Goal: Task Accomplishment & Management: Manage account settings

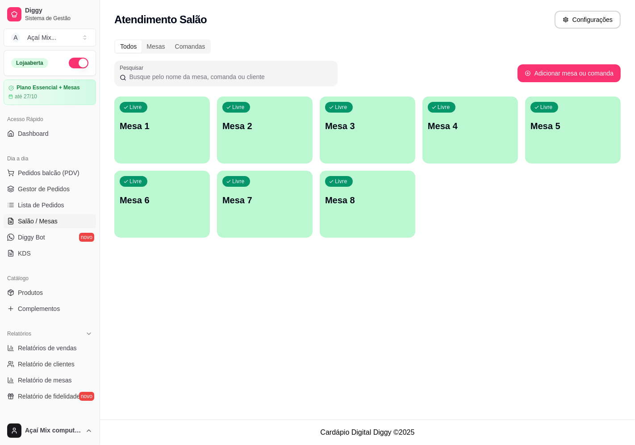
click at [155, 144] on div "Livre Mesa 1" at bounding box center [162, 124] width 96 height 56
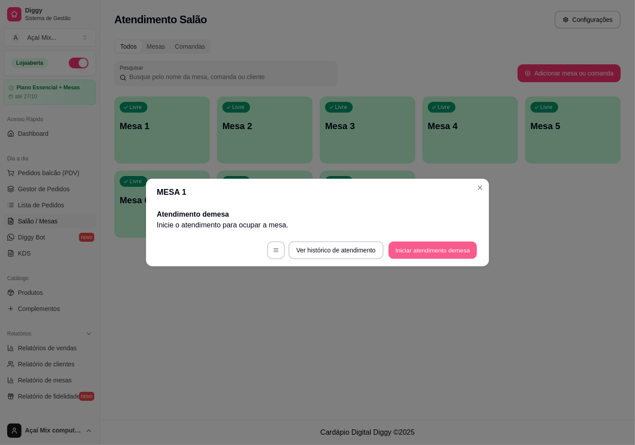
click at [419, 254] on button "Iniciar atendimento de mesa" at bounding box center [432, 249] width 88 height 17
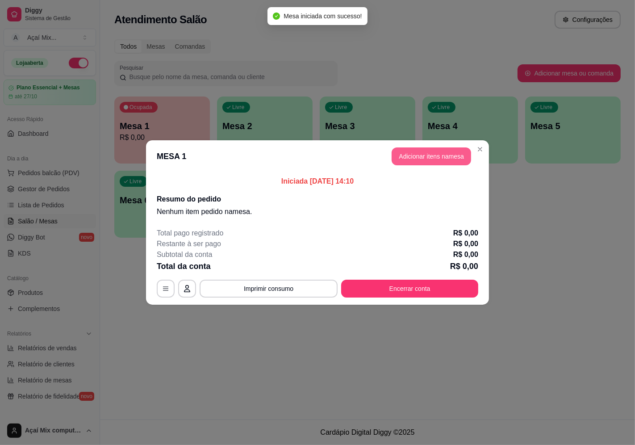
click at [424, 156] on button "Adicionar itens na mesa" at bounding box center [430, 156] width 79 height 18
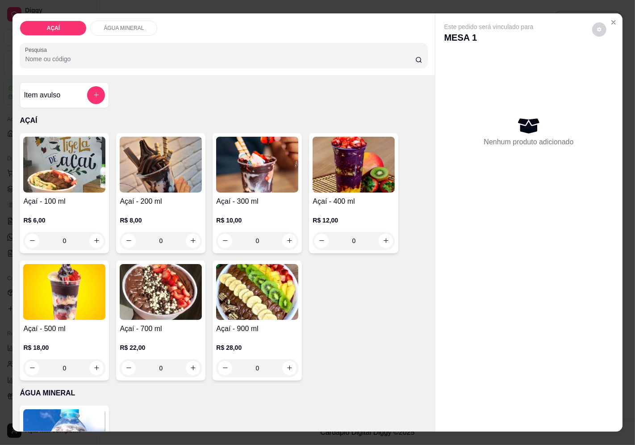
click at [173, 216] on p "R$ 8,00" at bounding box center [161, 220] width 82 height 9
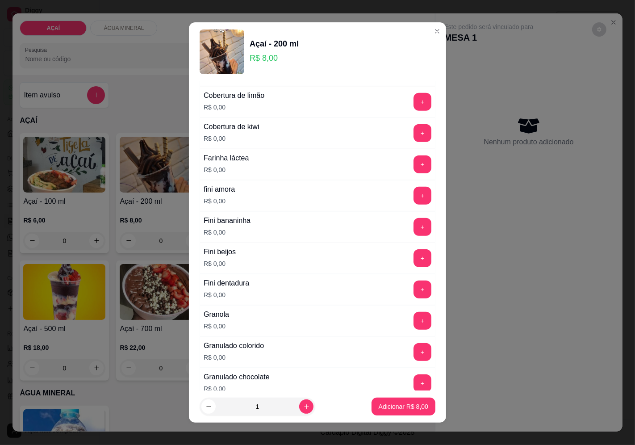
scroll to position [545, 0]
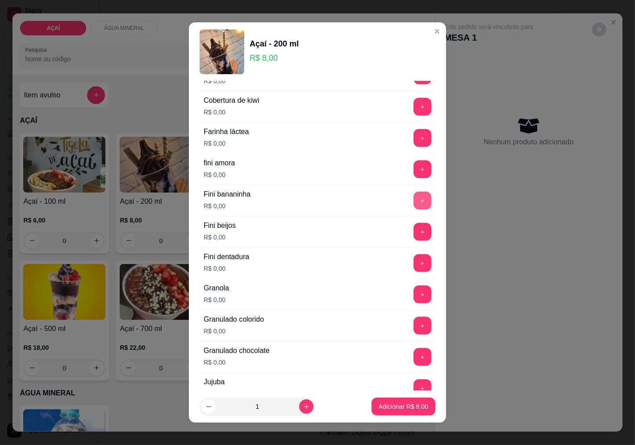
click at [413, 207] on button "+" at bounding box center [422, 200] width 18 height 18
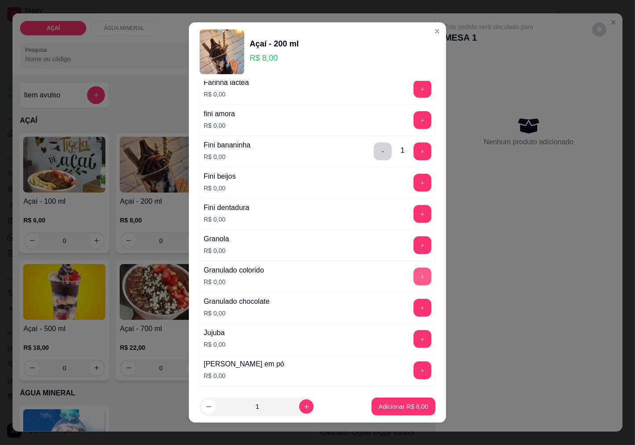
scroll to position [496, 0]
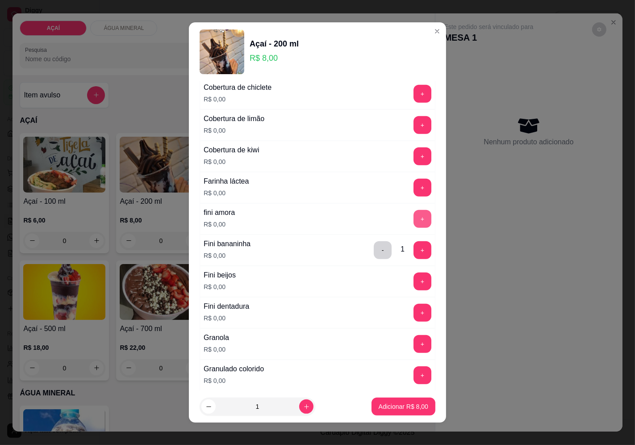
click at [413, 223] on button "+" at bounding box center [422, 219] width 18 height 18
click at [396, 406] on p "Adicionar R$ 8,00" at bounding box center [404, 406] width 50 height 9
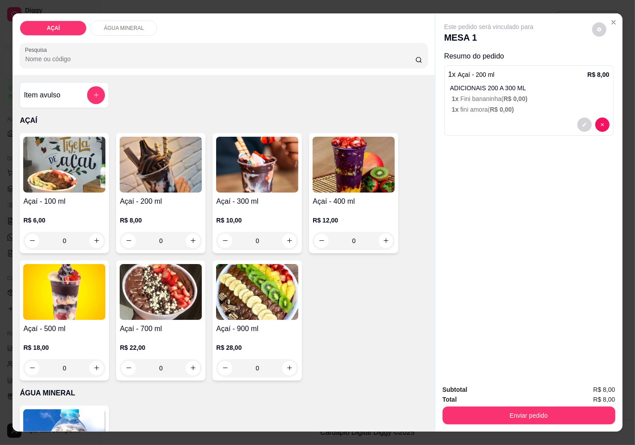
click at [452, 404] on div "Enviar pedido" at bounding box center [528, 414] width 173 height 20
click at [454, 406] on button "Enviar pedido" at bounding box center [528, 415] width 173 height 18
click at [586, 391] on button "Enviar pedido" at bounding box center [591, 389] width 49 height 17
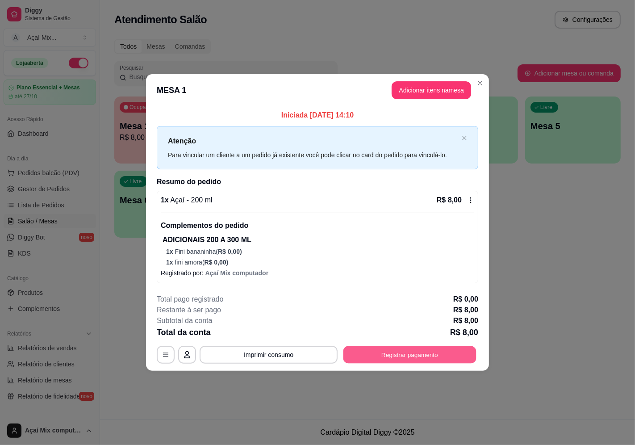
click at [410, 360] on button "Registrar pagamento" at bounding box center [409, 354] width 133 height 17
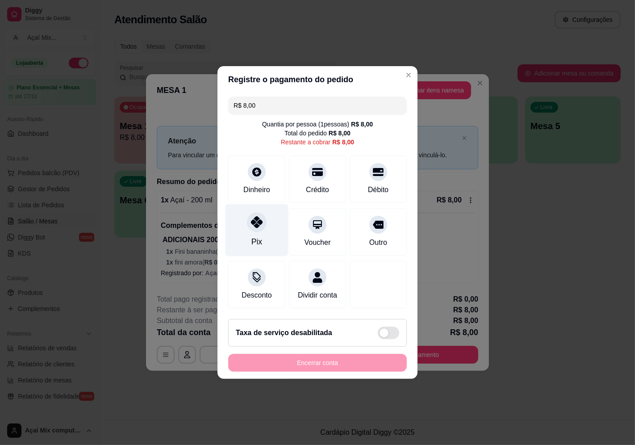
click at [238, 238] on div "Pix" at bounding box center [256, 230] width 63 height 52
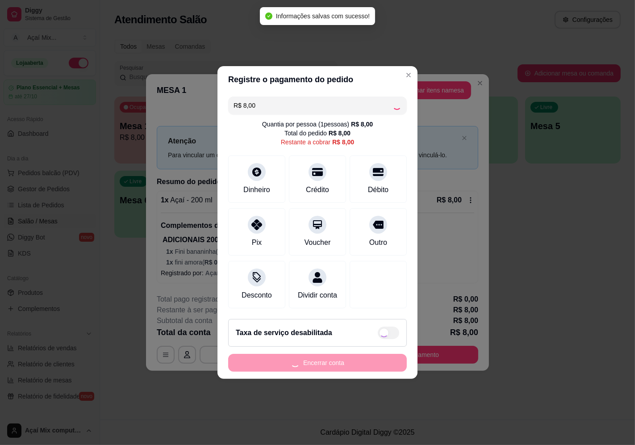
type input "R$ 0,00"
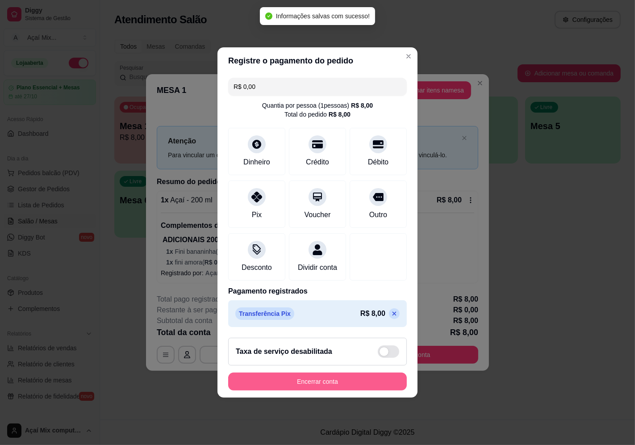
click at [300, 390] on button "Encerrar conta" at bounding box center [317, 381] width 179 height 18
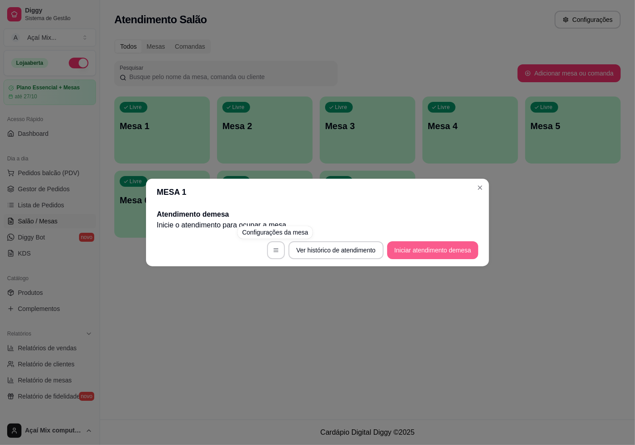
click at [469, 245] on button "Iniciar atendimento de mesa" at bounding box center [432, 250] width 91 height 18
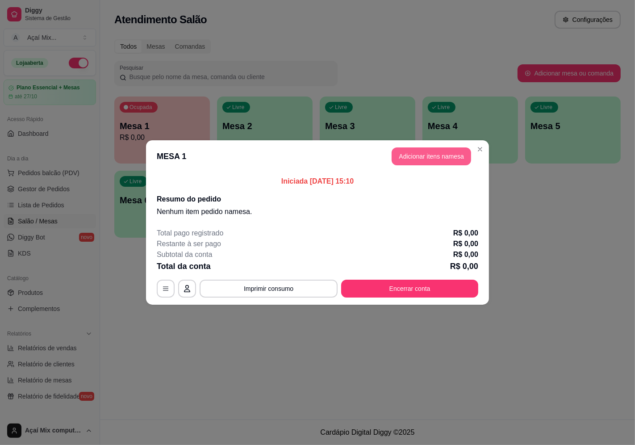
click at [461, 162] on button "Adicionar itens na mesa" at bounding box center [430, 156] width 79 height 18
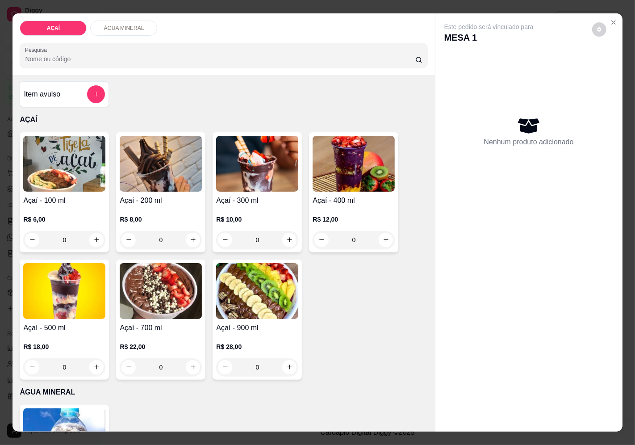
scroll to position [0, 0]
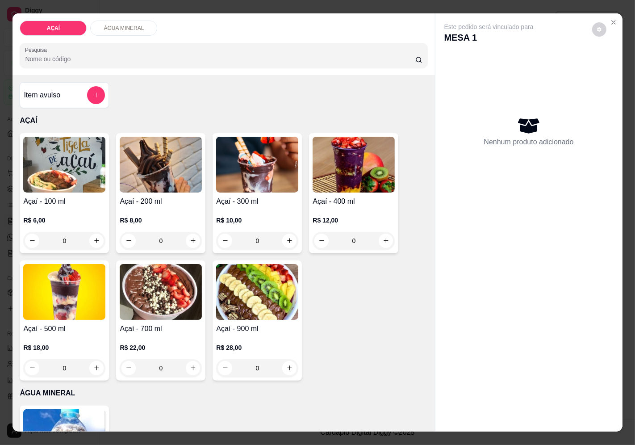
click at [250, 207] on div "R$ 10,00 0" at bounding box center [257, 228] width 82 height 43
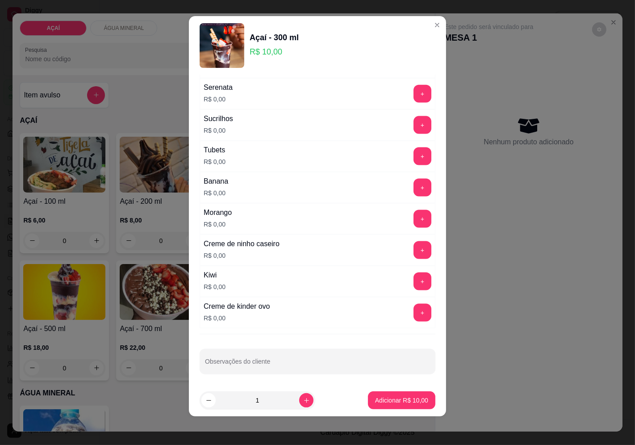
scroll to position [1057, 0]
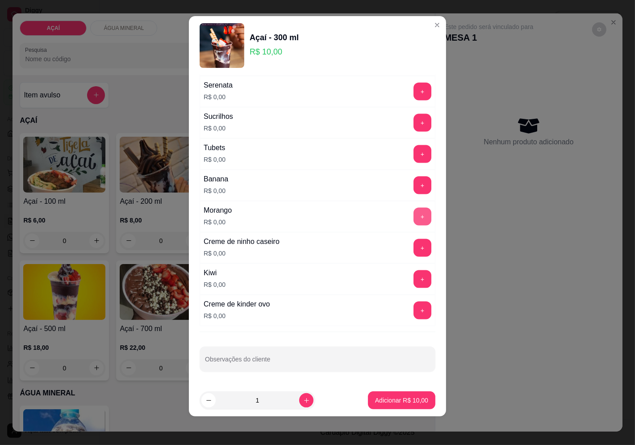
click at [413, 221] on button "+" at bounding box center [422, 217] width 18 height 18
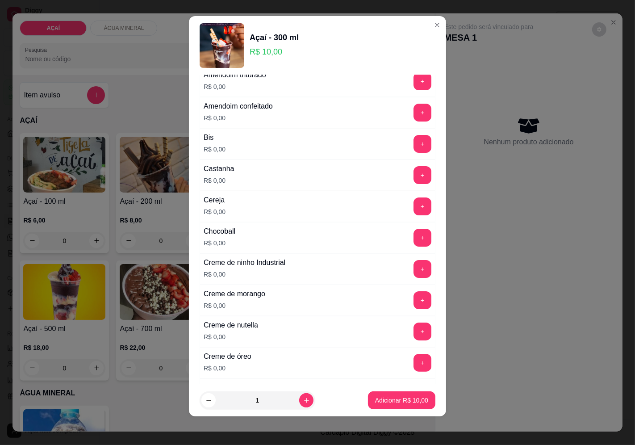
scroll to position [0, 0]
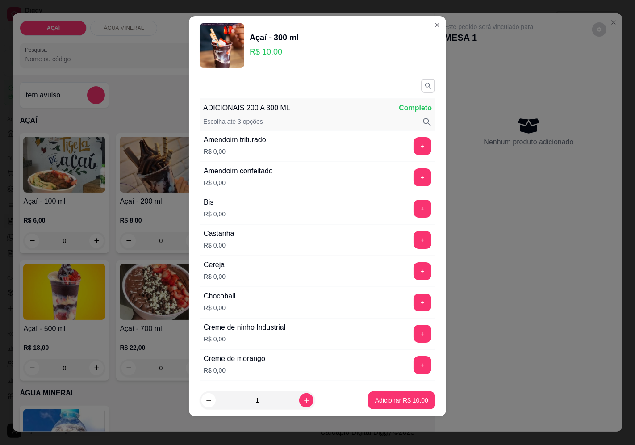
click at [404, 155] on div "Amendoim triturado R$ 0,00 +" at bounding box center [318, 145] width 236 height 31
click at [414, 147] on button "+" at bounding box center [422, 145] width 17 height 17
click at [413, 243] on button "+" at bounding box center [422, 240] width 18 height 18
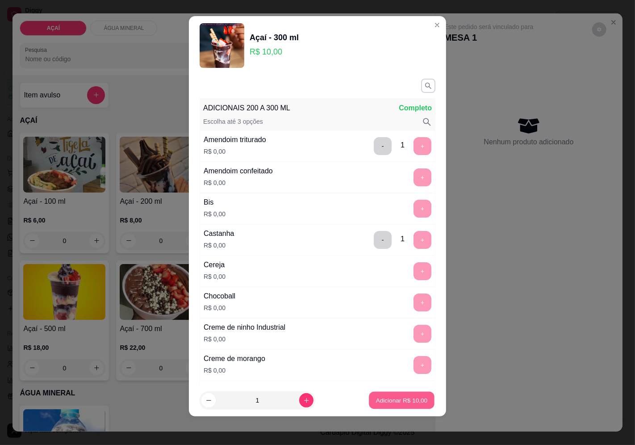
click at [395, 405] on button "Adicionar R$ 10,00" at bounding box center [402, 399] width 66 height 17
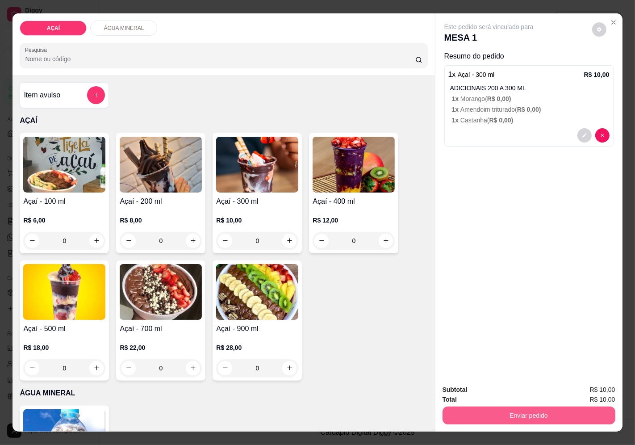
click at [523, 417] on button "Enviar pedido" at bounding box center [528, 415] width 173 height 18
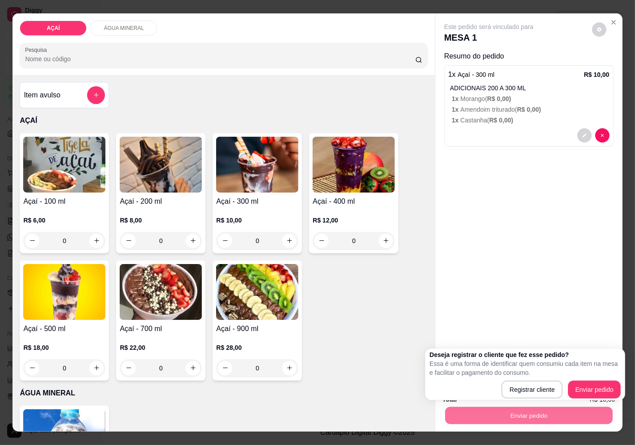
click at [365, 269] on div "Açaí - 100 ml R$ 6,00 0 Açaí - 200 ml R$ 8,00 0 Açaí - 300 ml R$ 10,00 0 Açaí -…" at bounding box center [224, 256] width 408 height 247
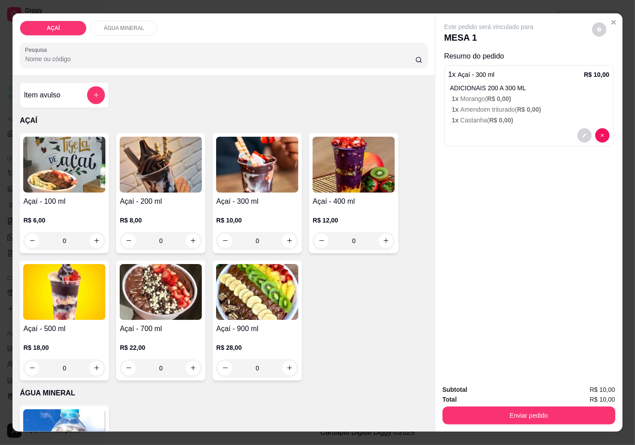
click at [144, 185] on img at bounding box center [161, 165] width 82 height 56
click at [264, 182] on img at bounding box center [257, 165] width 82 height 56
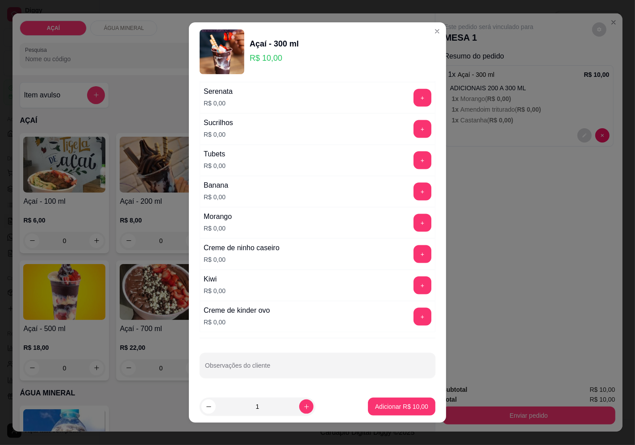
scroll to position [6, 0]
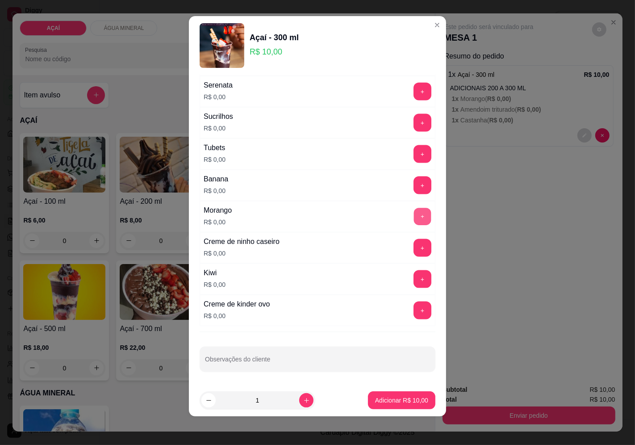
click at [414, 215] on button "+" at bounding box center [422, 216] width 17 height 17
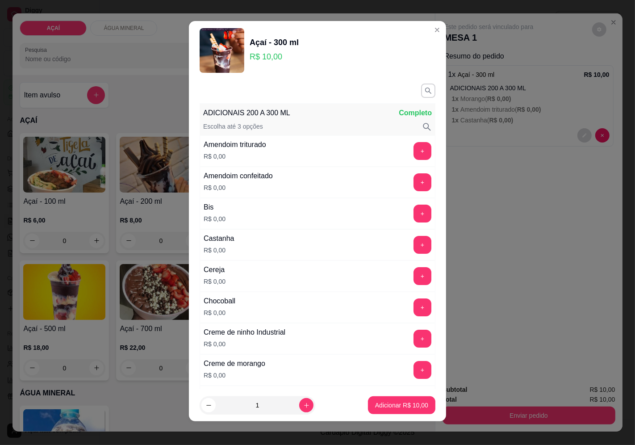
scroll to position [0, 0]
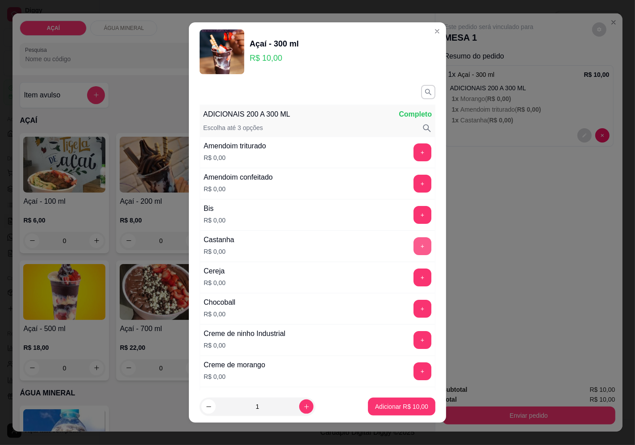
click at [413, 247] on button "+" at bounding box center [422, 246] width 18 height 18
click at [413, 154] on button "+" at bounding box center [422, 152] width 18 height 18
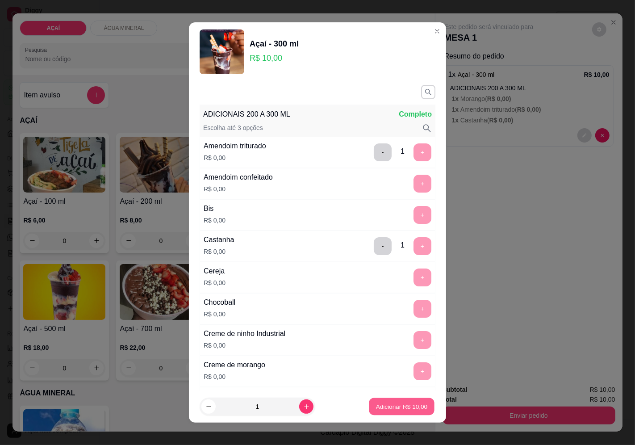
click at [404, 400] on button "Adicionar R$ 10,00" at bounding box center [402, 406] width 66 height 17
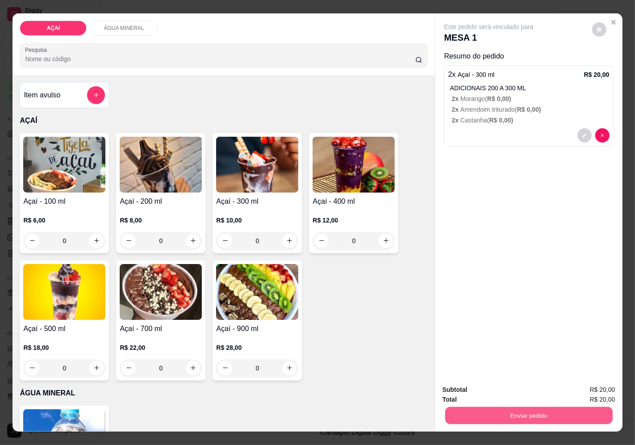
click at [503, 418] on button "Enviar pedido" at bounding box center [528, 415] width 167 height 17
click at [597, 391] on button "Enviar pedido" at bounding box center [591, 389] width 49 height 17
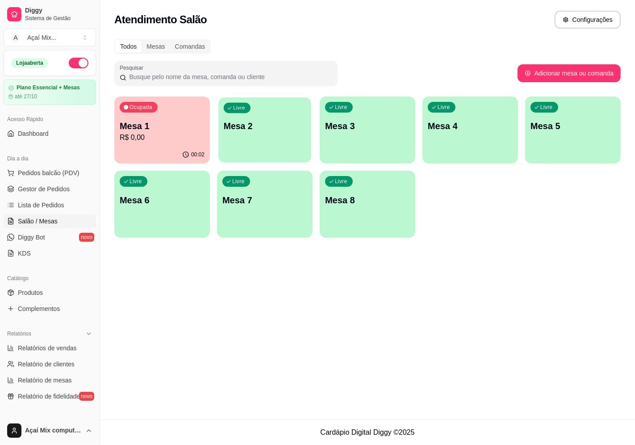
click at [279, 121] on p "Mesa 2" at bounding box center [265, 126] width 82 height 12
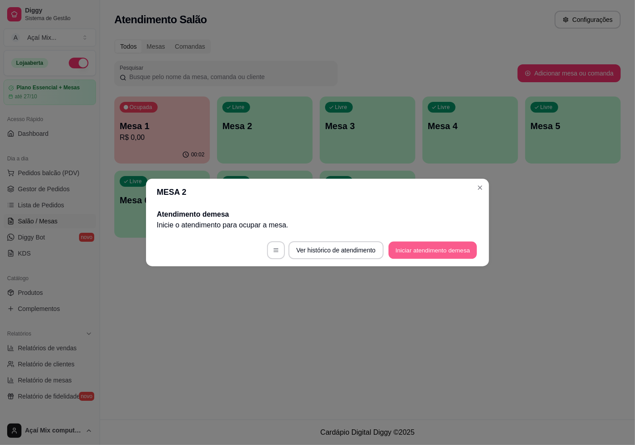
click at [433, 241] on button "Iniciar atendimento de mesa" at bounding box center [432, 249] width 88 height 17
click at [436, 245] on button "Iniciar atendimento de mesa" at bounding box center [432, 249] width 88 height 17
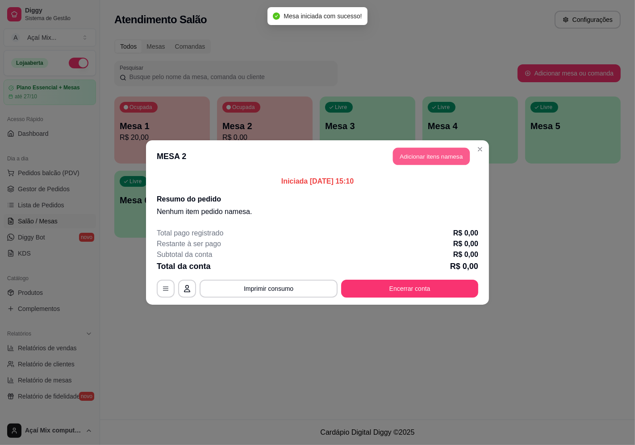
click at [432, 152] on button "Adicionar itens na mesa" at bounding box center [431, 156] width 77 height 17
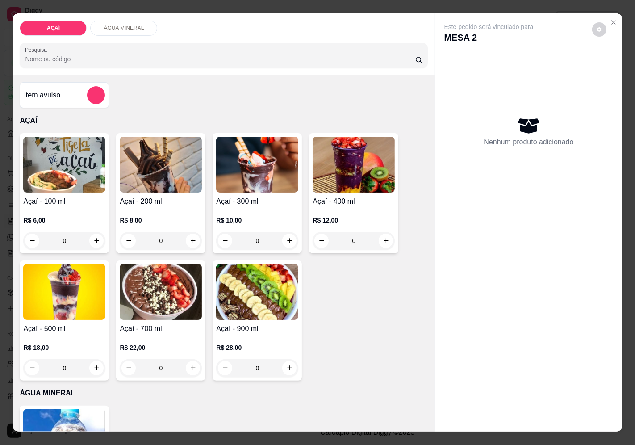
click at [368, 207] on div "R$ 12,00 0" at bounding box center [353, 228] width 82 height 43
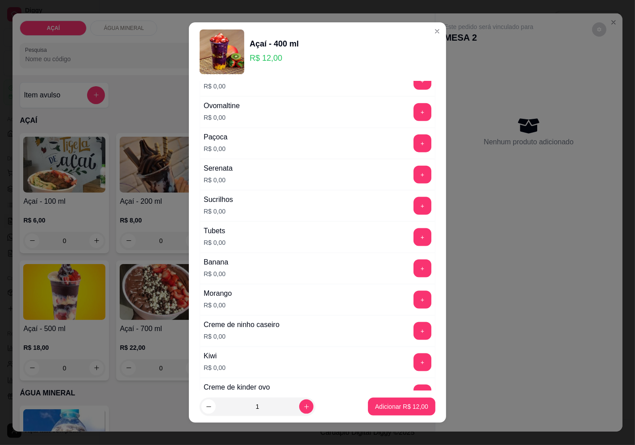
scroll to position [1057, 0]
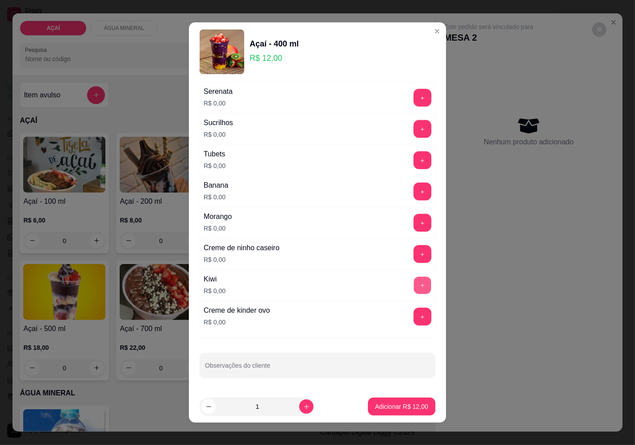
click at [414, 279] on button "+" at bounding box center [422, 284] width 17 height 17
click at [413, 229] on button "+" at bounding box center [422, 223] width 18 height 18
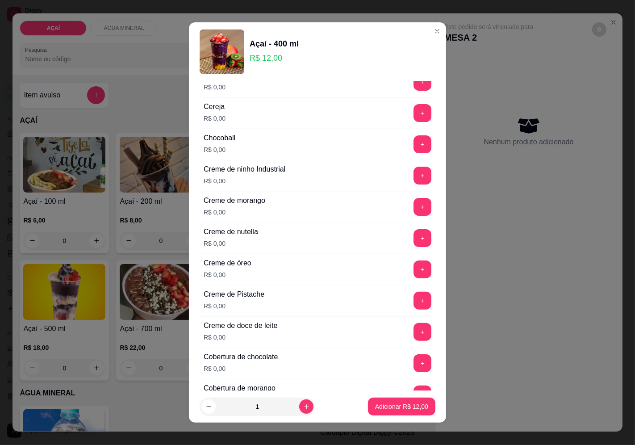
scroll to position [115, 0]
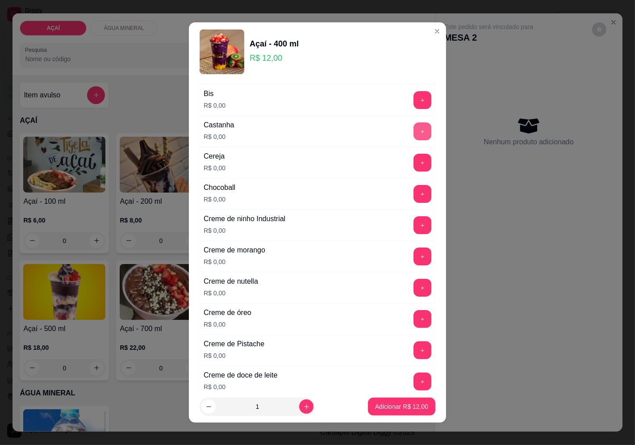
click at [413, 126] on button "+" at bounding box center [422, 131] width 18 height 18
click at [414, 256] on button "+" at bounding box center [422, 255] width 17 height 17
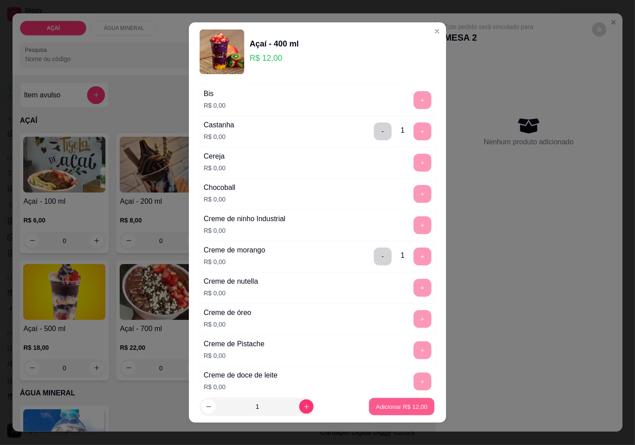
click at [383, 408] on p "Adicionar R$ 12,00" at bounding box center [402, 406] width 52 height 8
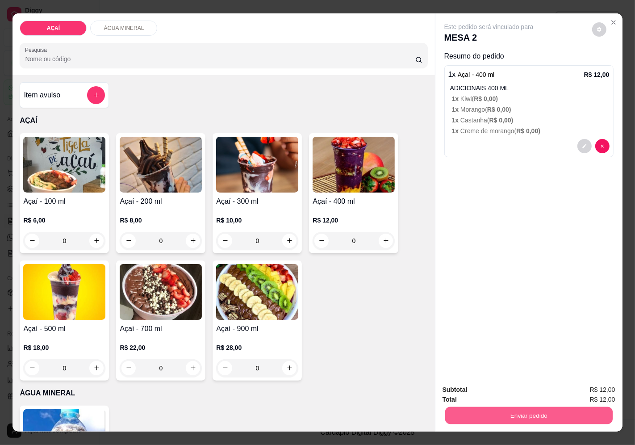
click at [534, 407] on button "Enviar pedido" at bounding box center [528, 415] width 167 height 17
click at [581, 386] on button "Enviar pedido" at bounding box center [591, 389] width 50 height 17
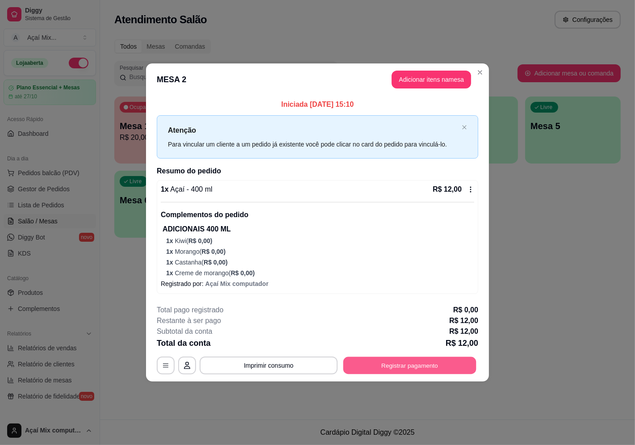
click at [454, 366] on button "Registrar pagamento" at bounding box center [409, 365] width 133 height 17
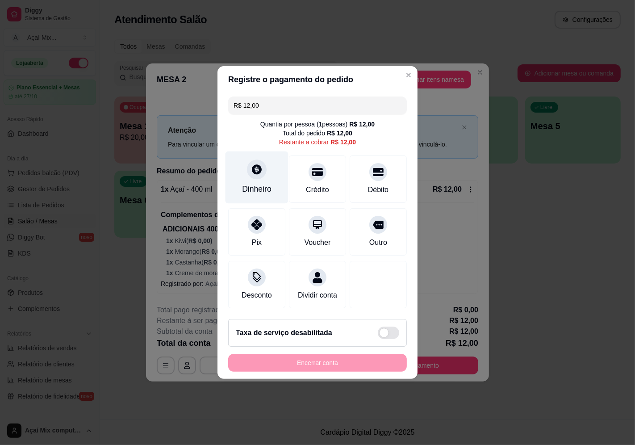
click at [244, 183] on div "Dinheiro" at bounding box center [256, 189] width 29 height 12
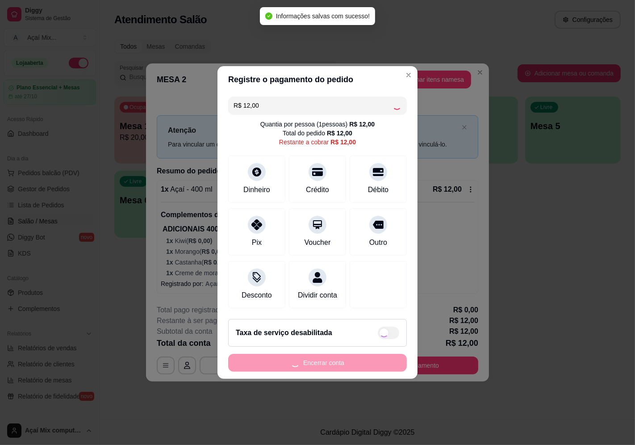
type input "R$ 0,00"
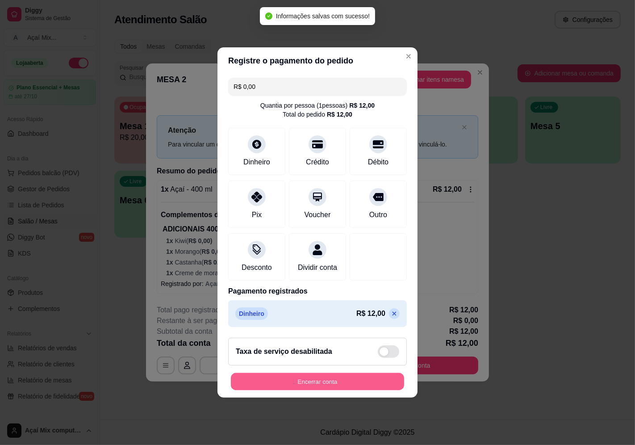
click at [326, 384] on button "Encerrar conta" at bounding box center [317, 381] width 173 height 17
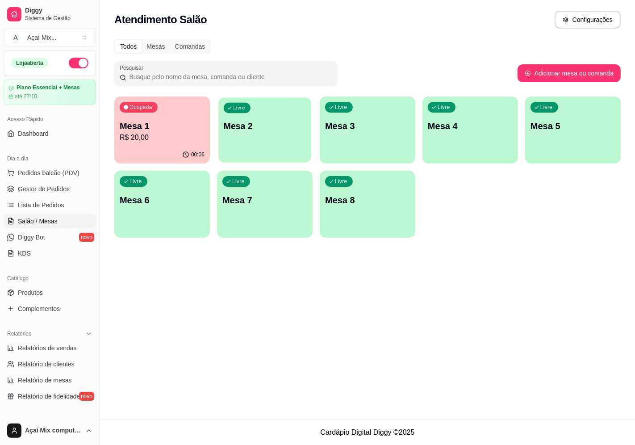
click at [230, 109] on div "Livre Mesa 2" at bounding box center [264, 124] width 93 height 54
click at [182, 135] on p "R$ 20,00" at bounding box center [162, 137] width 82 height 10
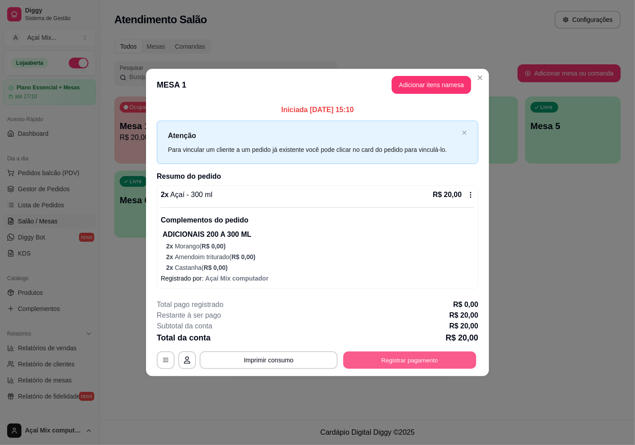
click at [464, 360] on button "Registrar pagamento" at bounding box center [409, 359] width 133 height 17
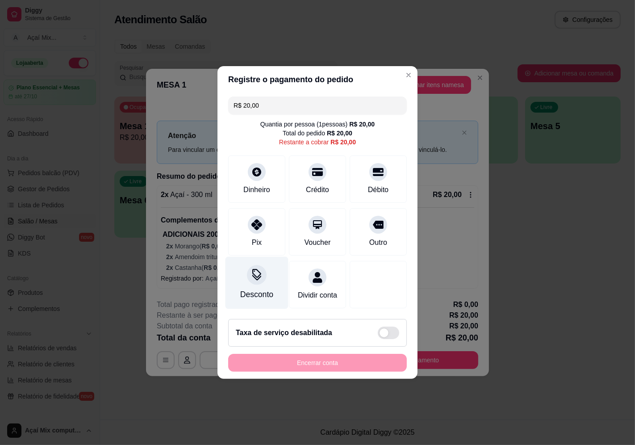
click at [231, 273] on div "Desconto" at bounding box center [256, 283] width 63 height 52
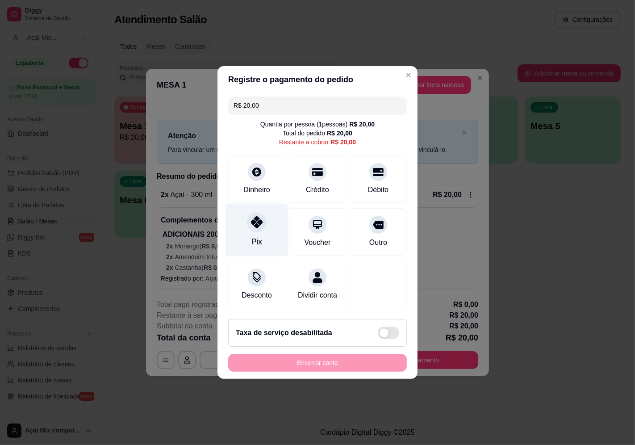
click at [245, 231] on div "Pix" at bounding box center [256, 230] width 63 height 52
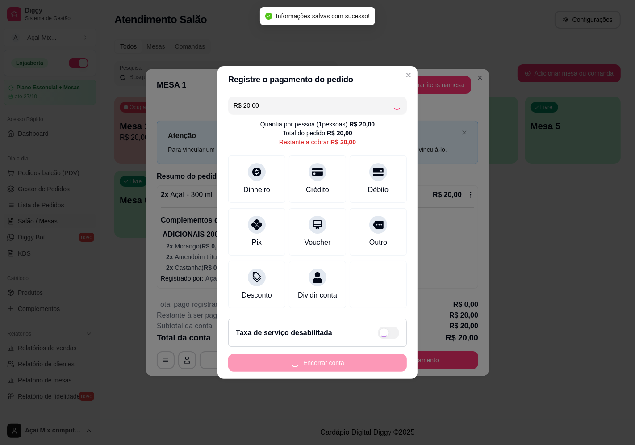
type input "R$ 0,00"
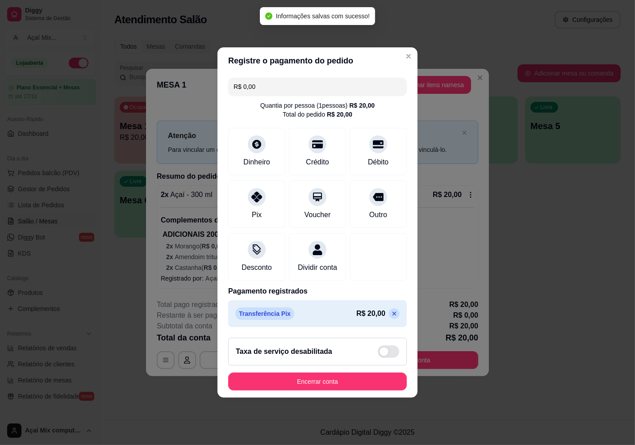
click at [355, 380] on button "Encerrar conta" at bounding box center [317, 381] width 179 height 18
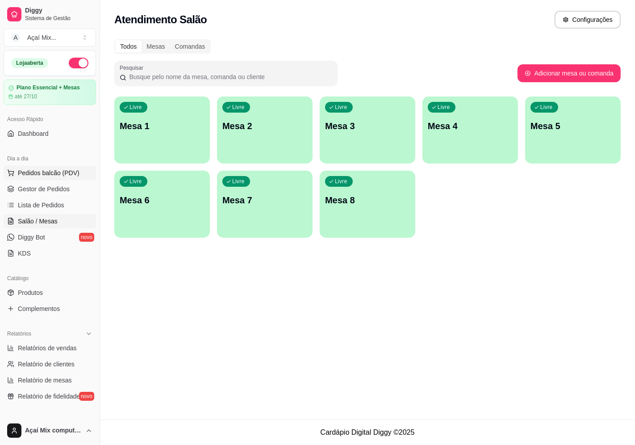
click at [46, 179] on button "Pedidos balcão (PDV)" at bounding box center [50, 173] width 92 height 14
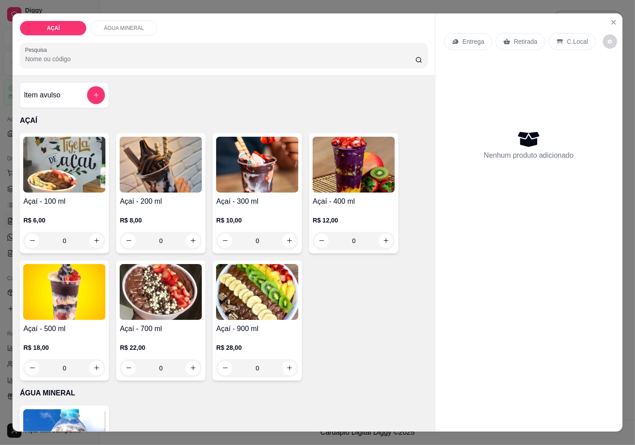
click at [176, 188] on img at bounding box center [161, 165] width 82 height 56
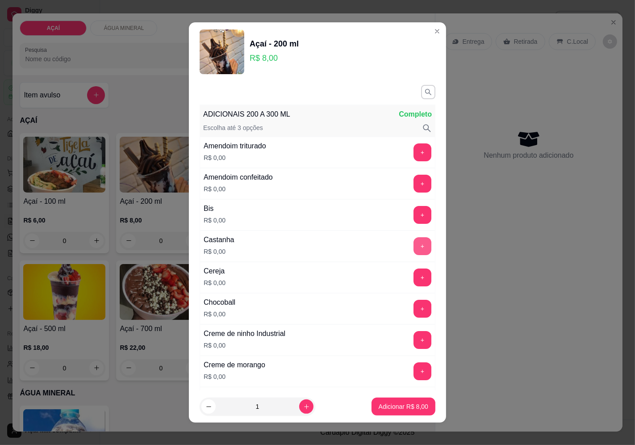
click at [413, 250] on button "+" at bounding box center [422, 246] width 18 height 18
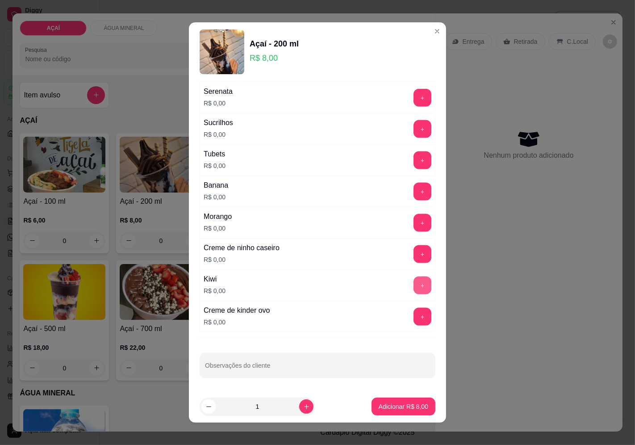
scroll to position [1057, 0]
click at [413, 222] on button "+" at bounding box center [422, 223] width 18 height 18
click at [414, 261] on button "+" at bounding box center [422, 253] width 17 height 17
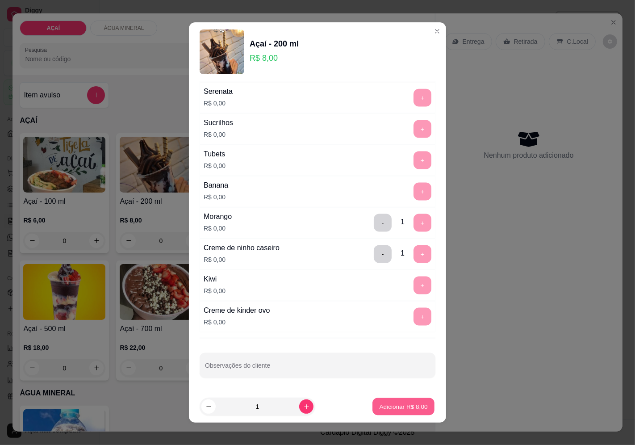
click at [405, 399] on button "Adicionar R$ 8,00" at bounding box center [403, 406] width 62 height 17
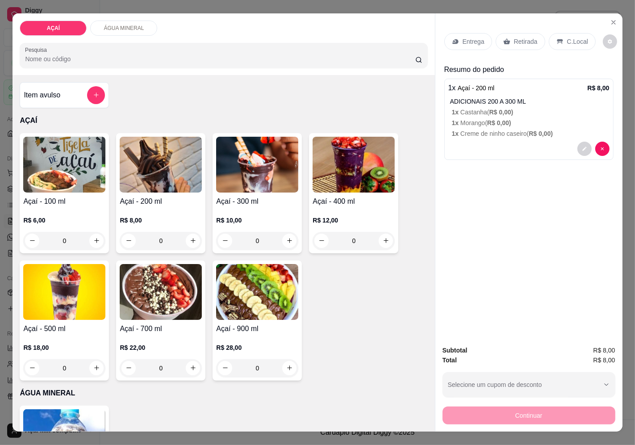
click at [466, 37] on p "Entrega" at bounding box center [473, 41] width 22 height 9
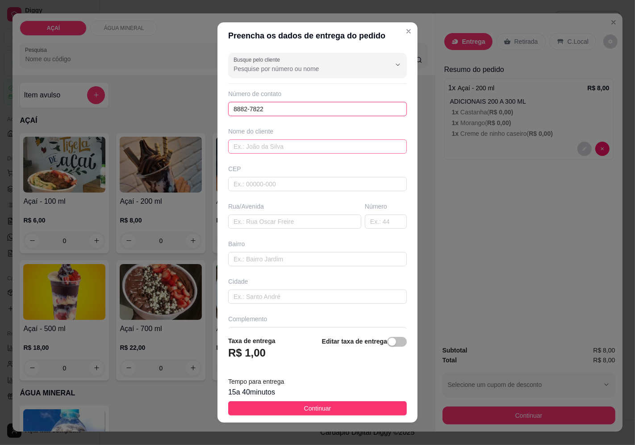
type input "8882-7822"
click at [309, 148] on input "text" at bounding box center [317, 146] width 179 height 14
type input "[PERSON_NAME]🤍"
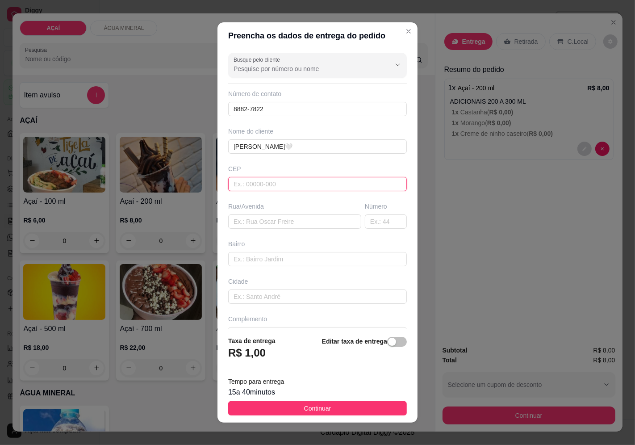
click at [286, 180] on input "text" at bounding box center [317, 184] width 179 height 14
type input "57520000"
type input "Maravilha"
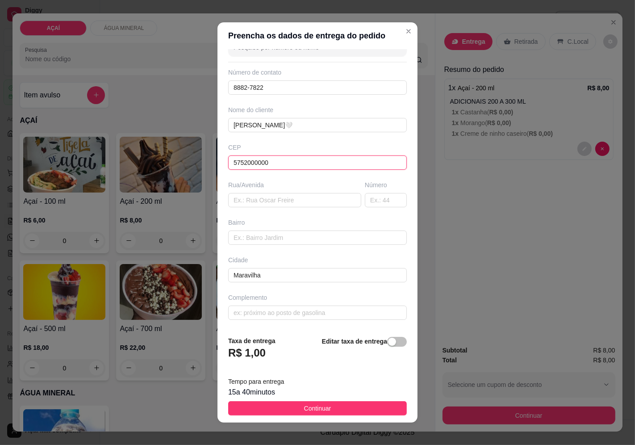
type input "5752000000"
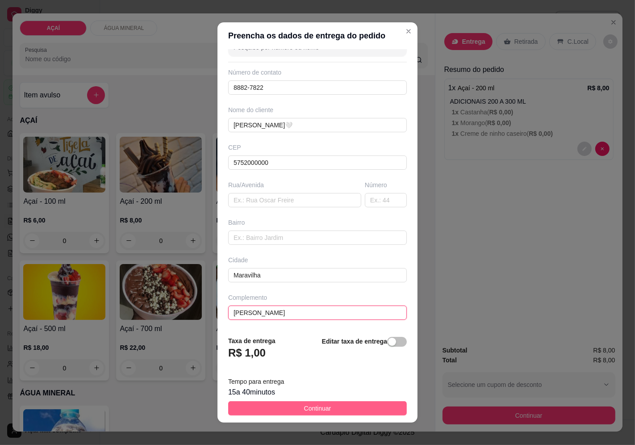
type input "[PERSON_NAME]"
click at [279, 408] on button "Continuar" at bounding box center [317, 408] width 179 height 14
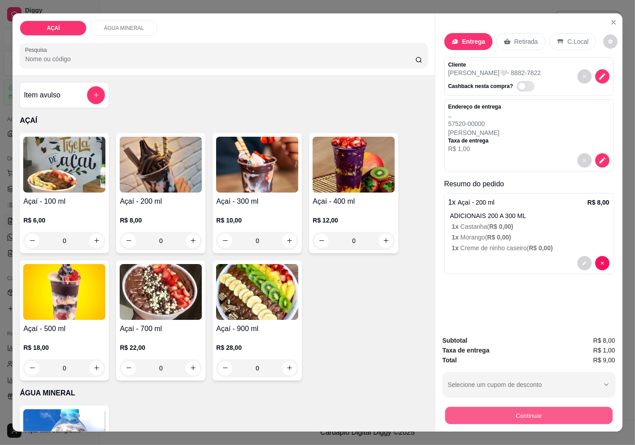
click at [487, 407] on button "Continuar" at bounding box center [528, 415] width 167 height 17
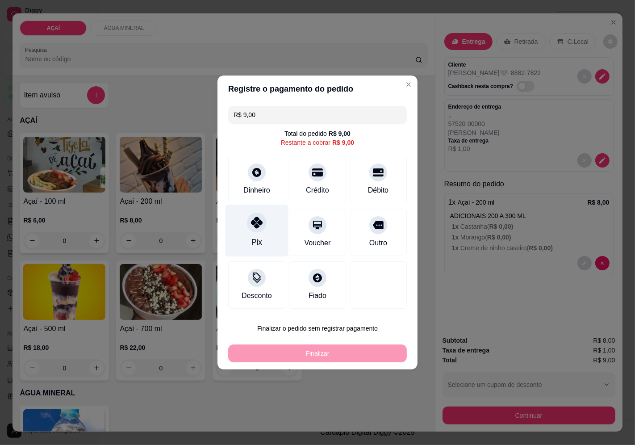
click at [251, 249] on div "Pix" at bounding box center [256, 230] width 63 height 52
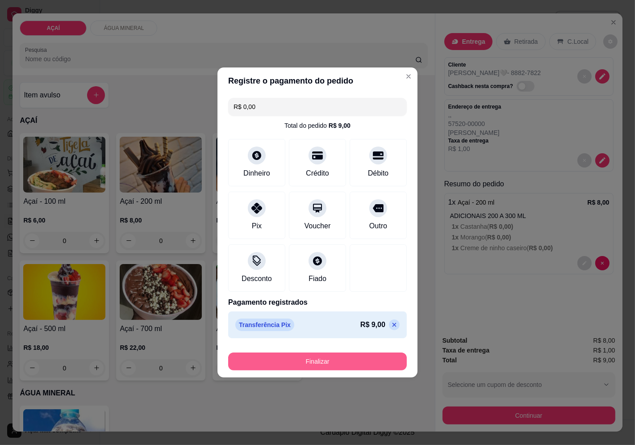
click at [341, 362] on button "Finalizar" at bounding box center [317, 361] width 179 height 18
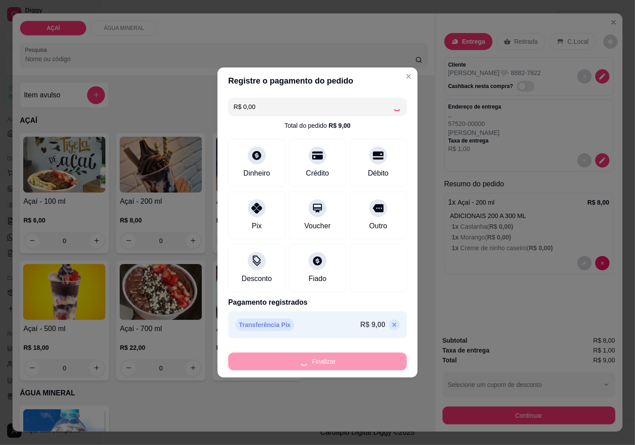
type input "-R$ 9,00"
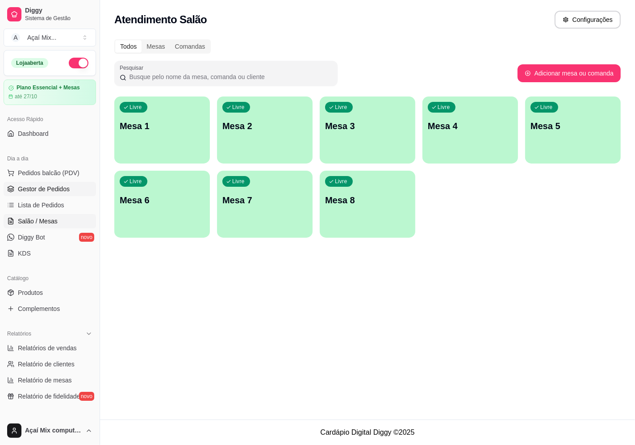
click at [37, 185] on span "Gestor de Pedidos" at bounding box center [44, 188] width 52 height 9
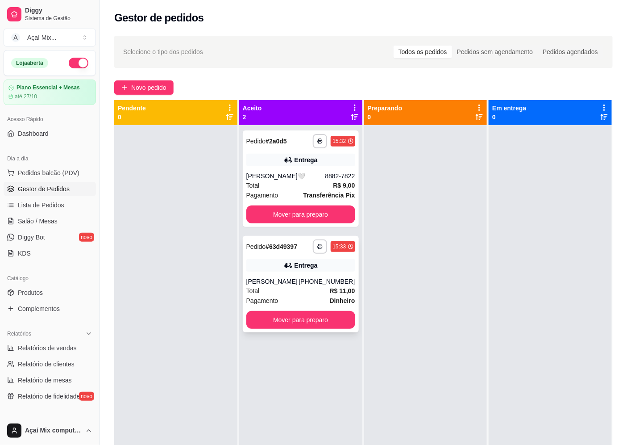
click at [269, 287] on div "Total R$ 11,00" at bounding box center [300, 291] width 109 height 10
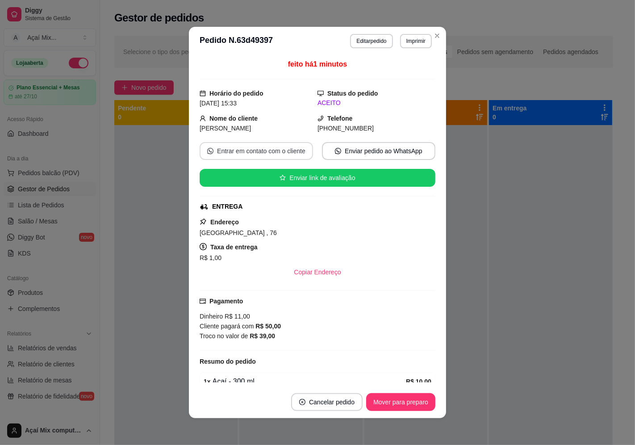
click at [290, 148] on button "Entrar em contato com o cliente" at bounding box center [256, 151] width 113 height 18
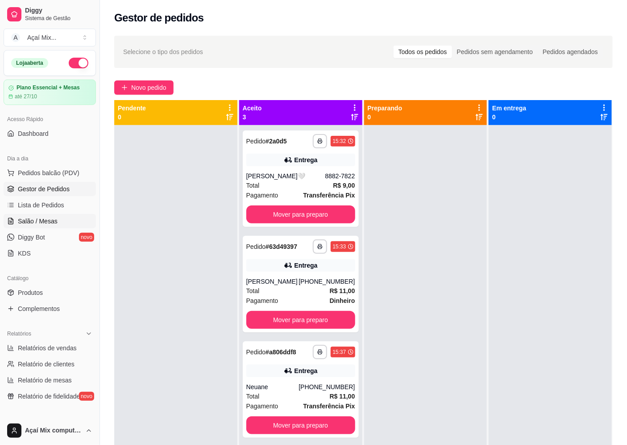
click at [74, 220] on link "Salão / Mesas" at bounding box center [50, 221] width 92 height 14
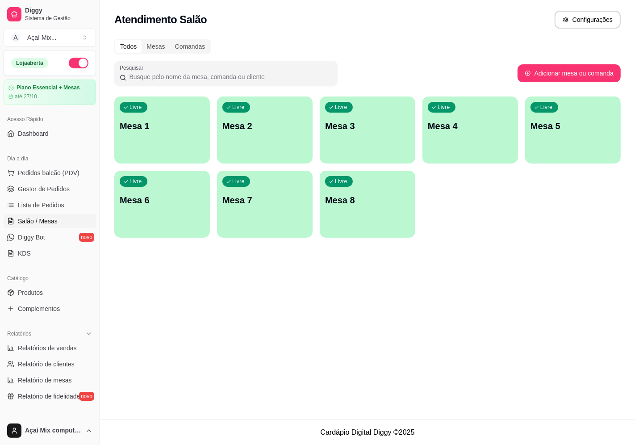
click at [163, 149] on div "Livre Mesa 1" at bounding box center [162, 124] width 96 height 56
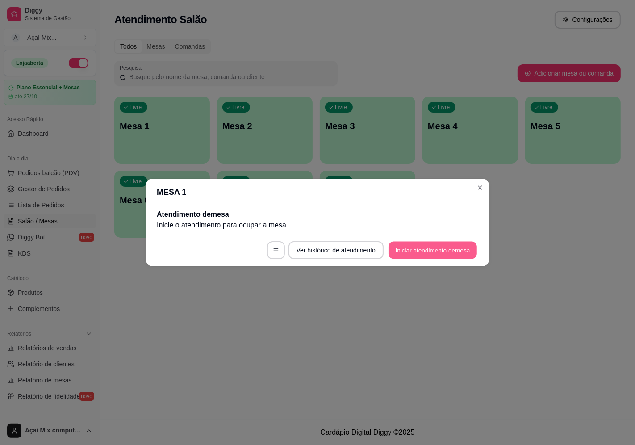
click at [415, 247] on button "Iniciar atendimento de mesa" at bounding box center [432, 249] width 88 height 17
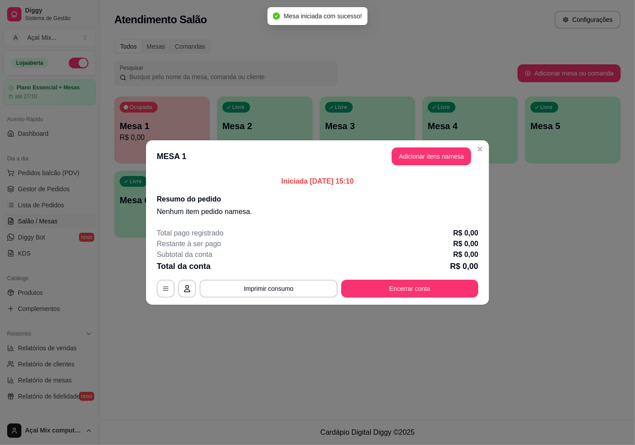
click at [440, 166] on header "MESA 1 Adicionar itens na mesa" at bounding box center [317, 156] width 343 height 32
click at [437, 152] on button "Adicionar itens na mesa" at bounding box center [430, 156] width 79 height 18
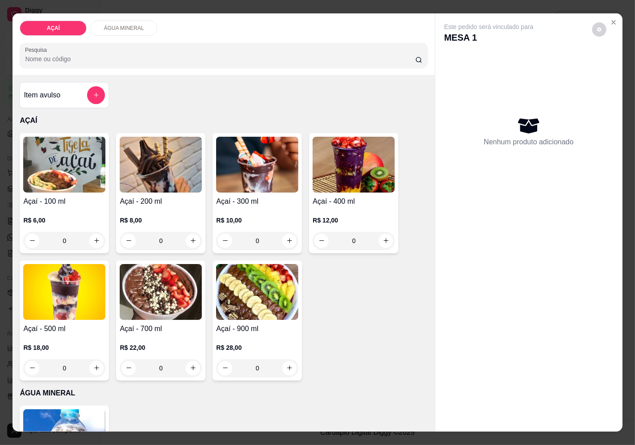
click at [265, 196] on h4 "Açaí - 300 ml" at bounding box center [257, 201] width 82 height 11
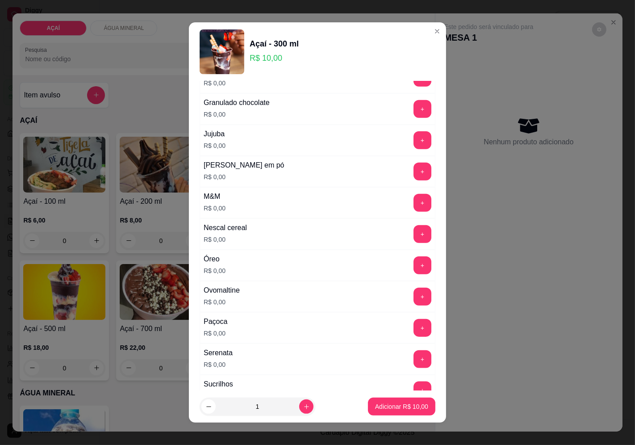
scroll to position [1057, 0]
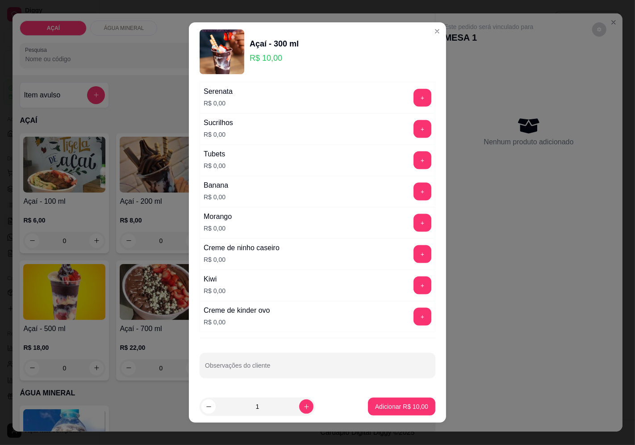
click at [410, 242] on div "Creme de ninho caseiro R$ 0,00 +" at bounding box center [318, 253] width 236 height 31
click at [414, 259] on button "+" at bounding box center [422, 253] width 17 height 17
click at [414, 133] on button "+" at bounding box center [422, 128] width 17 height 17
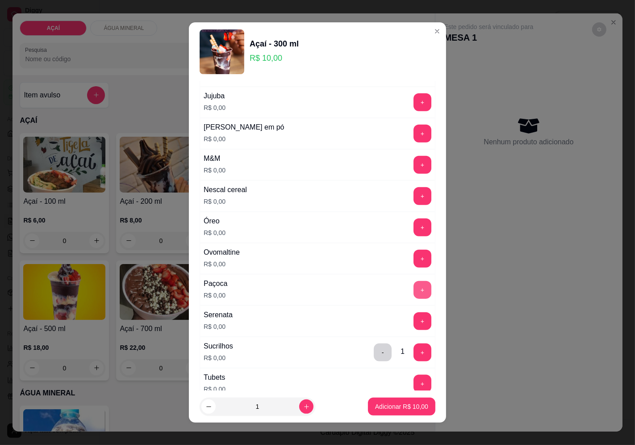
scroll to position [809, 0]
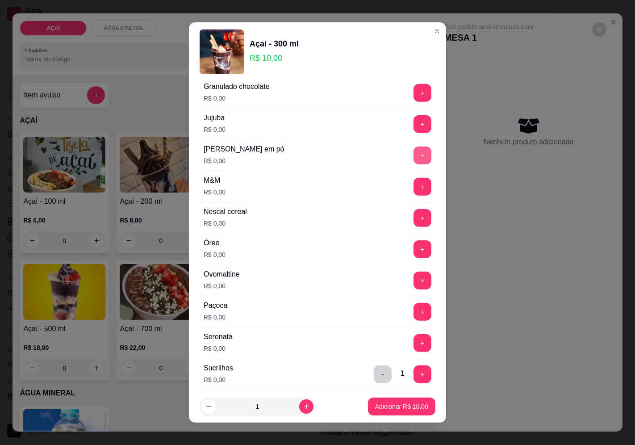
click at [413, 157] on button "+" at bounding box center [422, 155] width 18 height 18
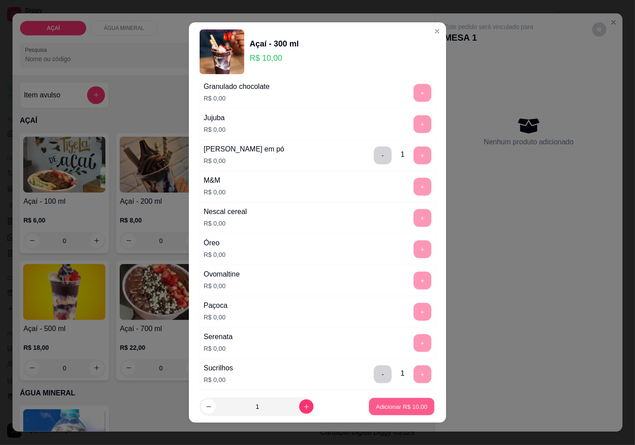
click at [376, 404] on p "Adicionar R$ 10,00" at bounding box center [402, 406] width 52 height 8
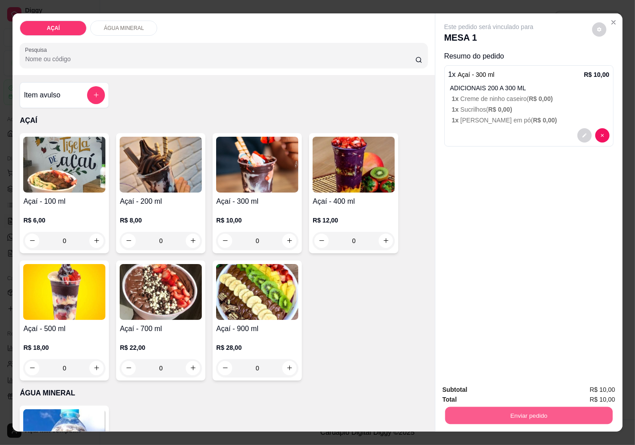
click at [497, 415] on button "Enviar pedido" at bounding box center [528, 415] width 167 height 17
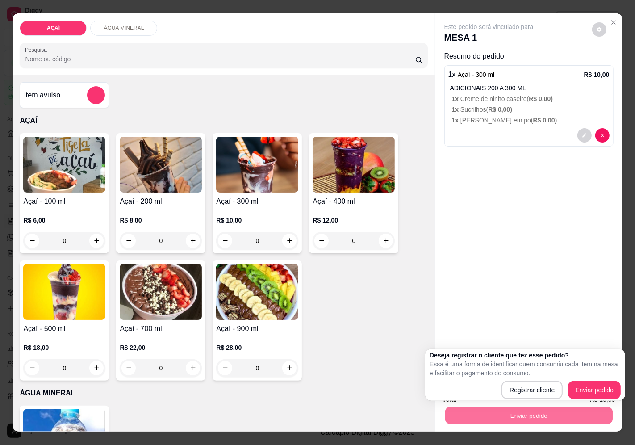
click at [483, 270] on div "Este pedido será vinculado para MESA 1 Resumo do pedido 1 x Açaí - 300 ml R$ 10…" at bounding box center [528, 195] width 187 height 364
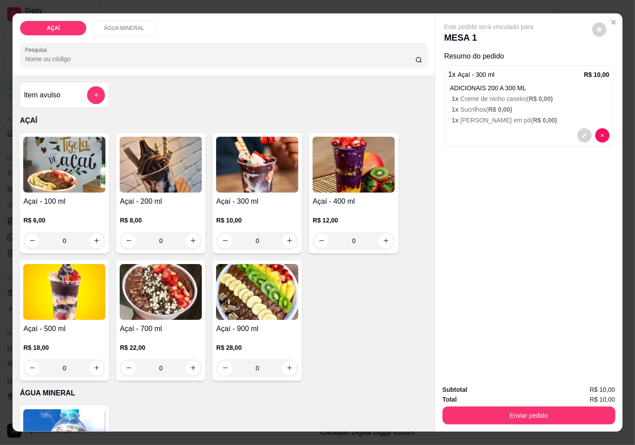
click at [229, 196] on h4 "Açaí - 300 ml" at bounding box center [257, 201] width 82 height 11
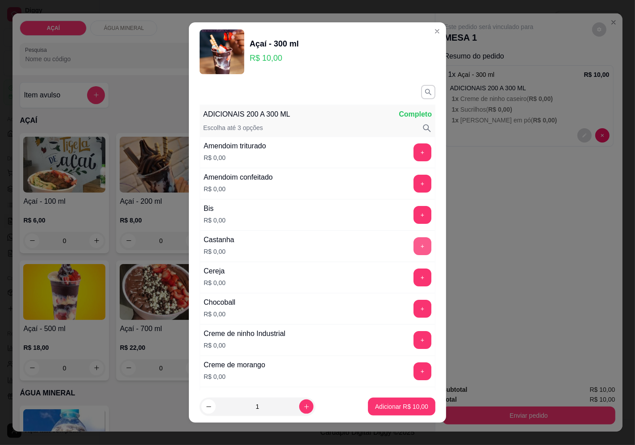
click at [413, 244] on button "+" at bounding box center [422, 246] width 18 height 18
click at [414, 244] on button "+" at bounding box center [422, 245] width 17 height 17
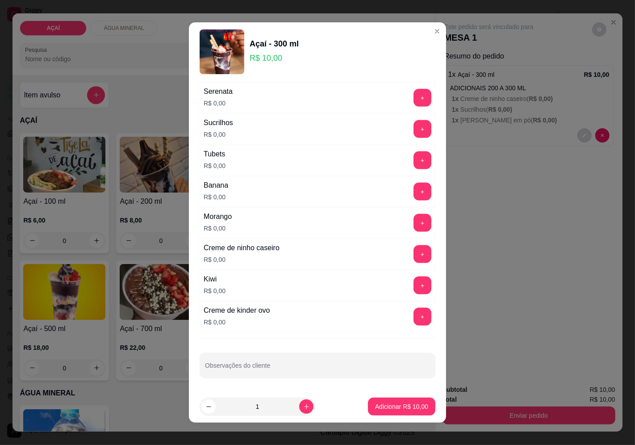
scroll to position [1057, 0]
click at [414, 287] on button "+" at bounding box center [422, 284] width 17 height 17
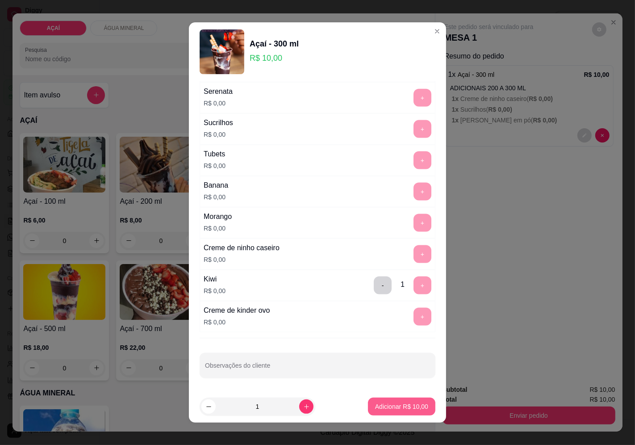
click at [395, 417] on footer "1 Adicionar R$ 10,00" at bounding box center [317, 406] width 257 height 32
click at [391, 406] on p "Adicionar R$ 10,00" at bounding box center [401, 406] width 53 height 9
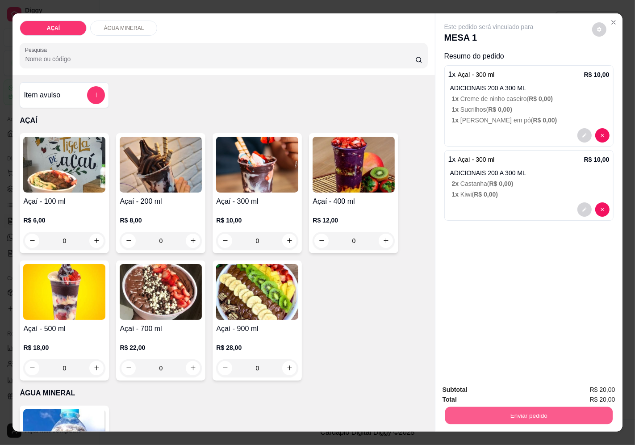
click at [445, 411] on button "Enviar pedido" at bounding box center [528, 415] width 167 height 17
click at [574, 391] on button "Enviar pedido" at bounding box center [591, 389] width 50 height 17
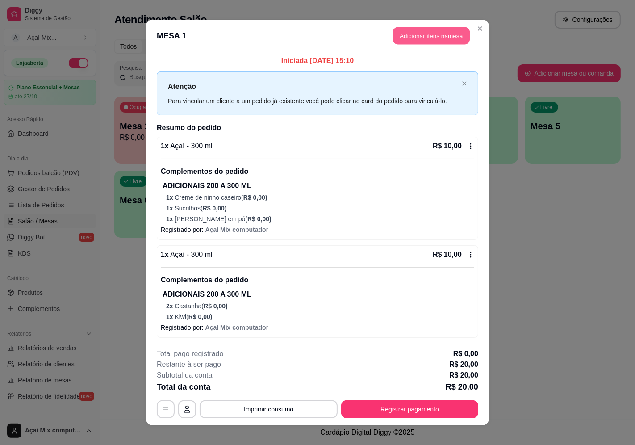
click at [412, 35] on button "Adicionar itens na mesa" at bounding box center [431, 35] width 77 height 17
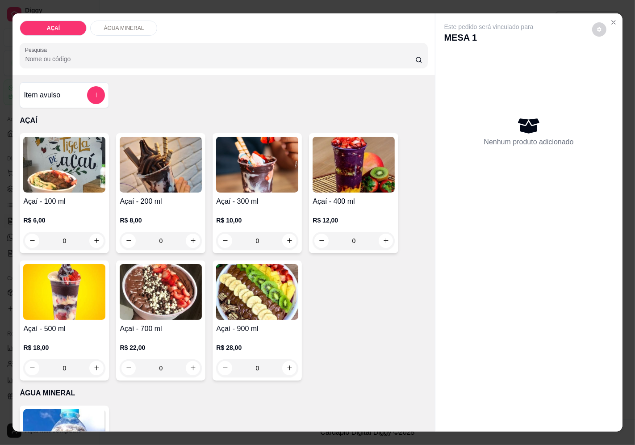
click at [316, 200] on h4 "Açaí - 400 ml" at bounding box center [353, 201] width 82 height 11
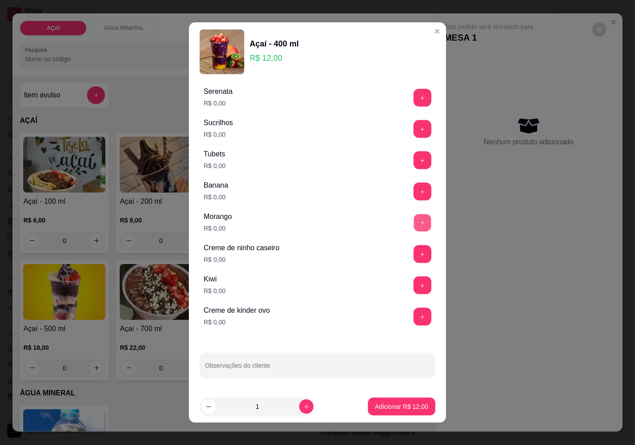
click at [414, 221] on button "+" at bounding box center [422, 222] width 17 height 17
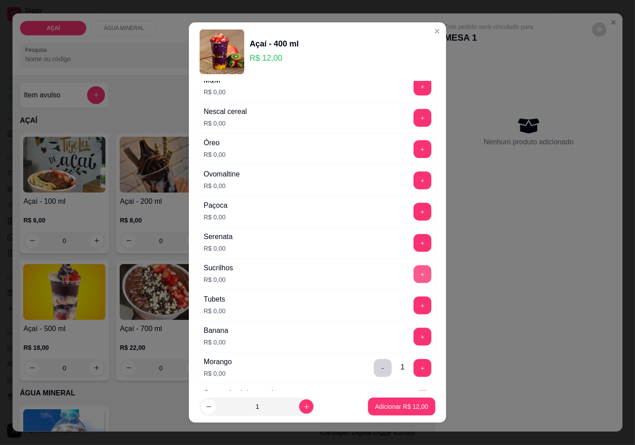
scroll to position [908, 0]
click at [414, 183] on button "+" at bounding box center [422, 180] width 17 height 17
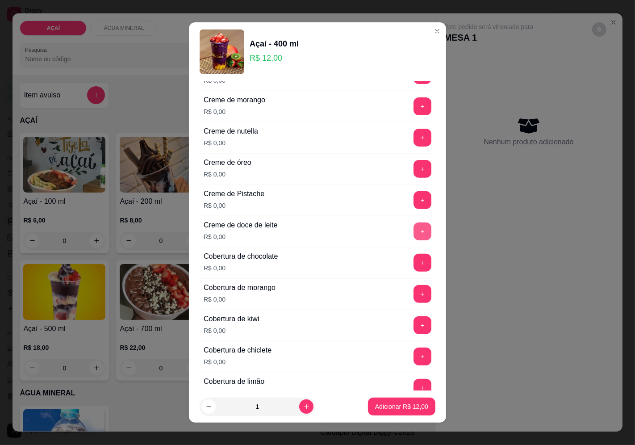
scroll to position [264, 0]
click at [413, 173] on button "+" at bounding box center [422, 170] width 18 height 18
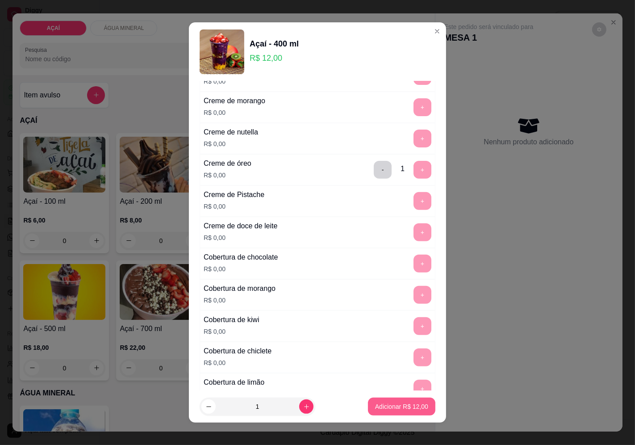
click at [398, 410] on p "Adicionar R$ 12,00" at bounding box center [401, 406] width 53 height 9
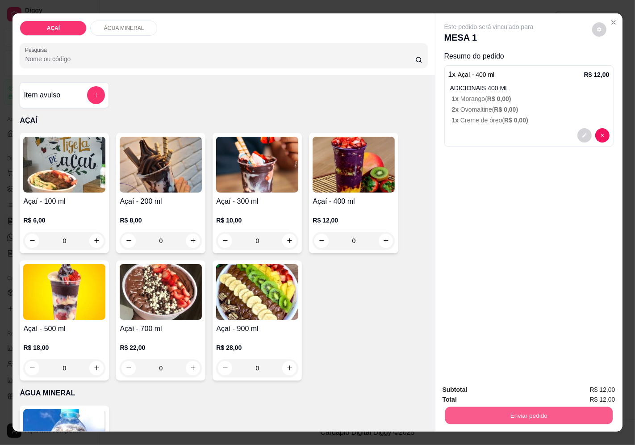
click at [561, 416] on button "Enviar pedido" at bounding box center [528, 415] width 167 height 17
click at [599, 394] on button "Enviar pedido" at bounding box center [591, 389] width 50 height 17
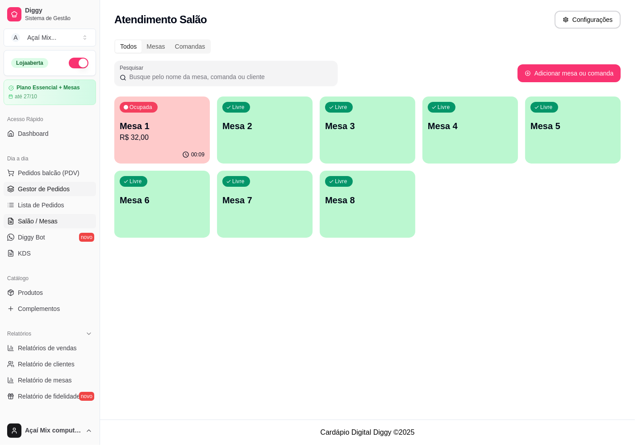
click at [29, 182] on link "Gestor de Pedidos" at bounding box center [50, 189] width 92 height 14
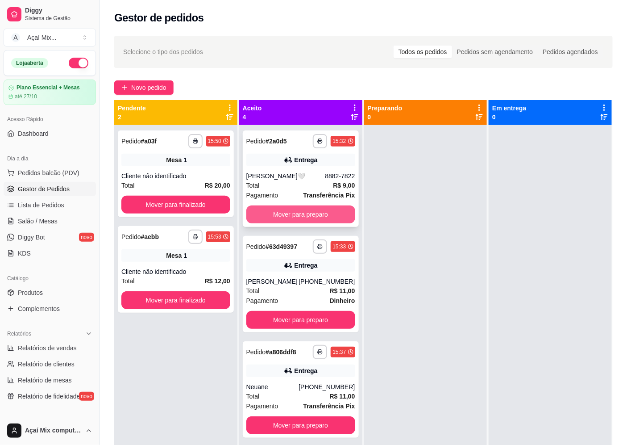
click at [331, 215] on button "Mover para preparo" at bounding box center [300, 214] width 109 height 18
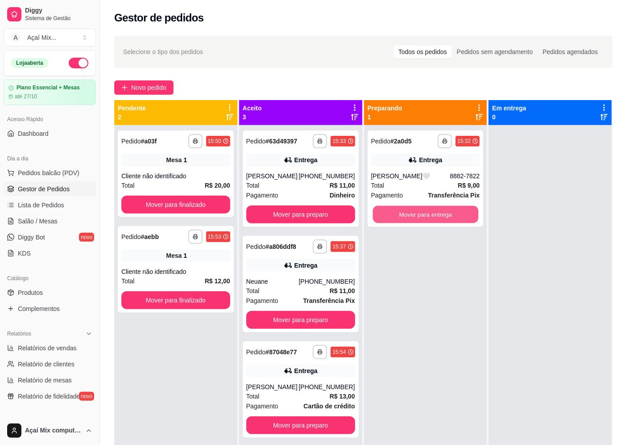
click at [416, 217] on button "Mover para entrega" at bounding box center [425, 214] width 105 height 17
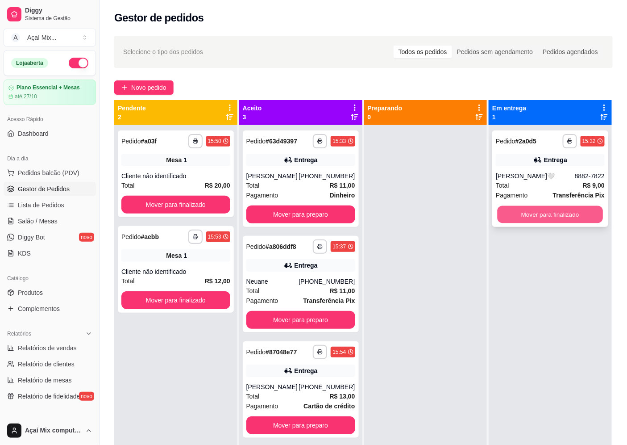
click at [516, 211] on button "Mover para finalizado" at bounding box center [550, 214] width 105 height 17
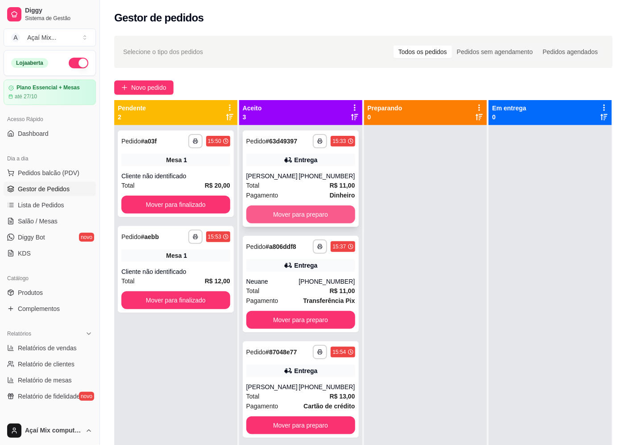
click at [337, 216] on button "Mover para preparo" at bounding box center [300, 214] width 109 height 18
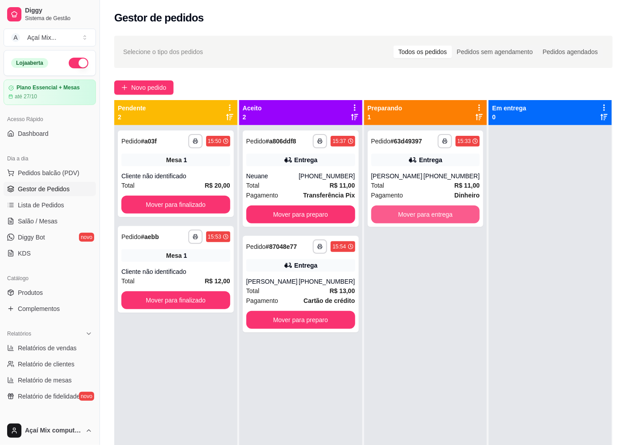
click at [383, 216] on button "Mover para entrega" at bounding box center [425, 214] width 109 height 18
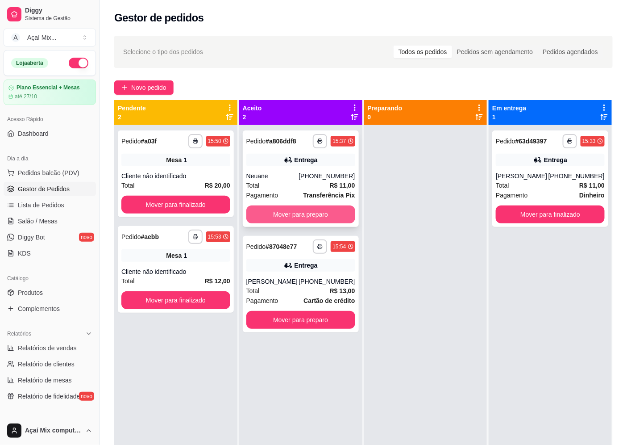
click at [308, 217] on button "Mover para preparo" at bounding box center [300, 214] width 109 height 18
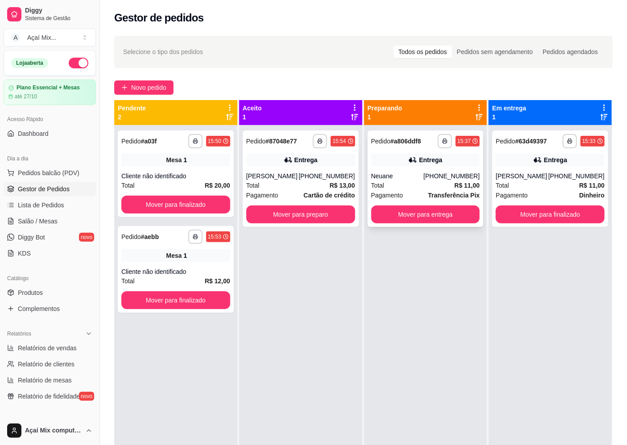
click at [469, 226] on div "**********" at bounding box center [426, 178] width 116 height 96
click at [461, 220] on button "Mover para entrega" at bounding box center [425, 214] width 105 height 17
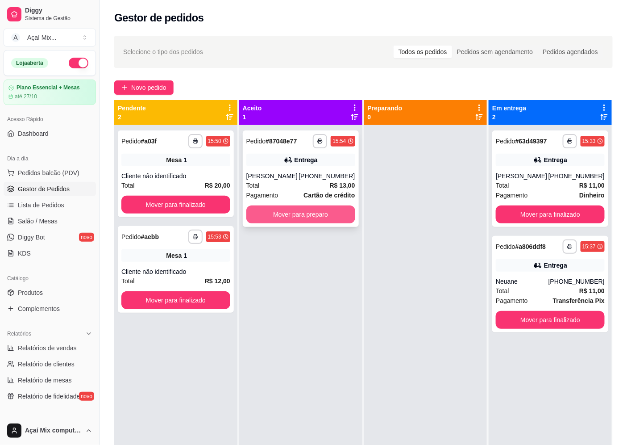
click at [312, 215] on button "Mover para preparo" at bounding box center [300, 214] width 109 height 18
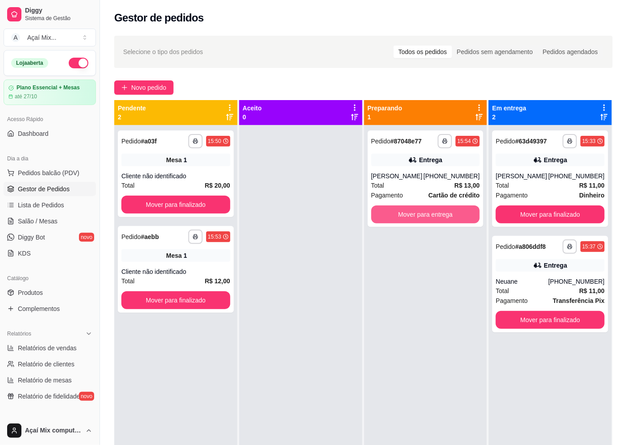
click at [373, 212] on button "Mover para entrega" at bounding box center [425, 214] width 109 height 18
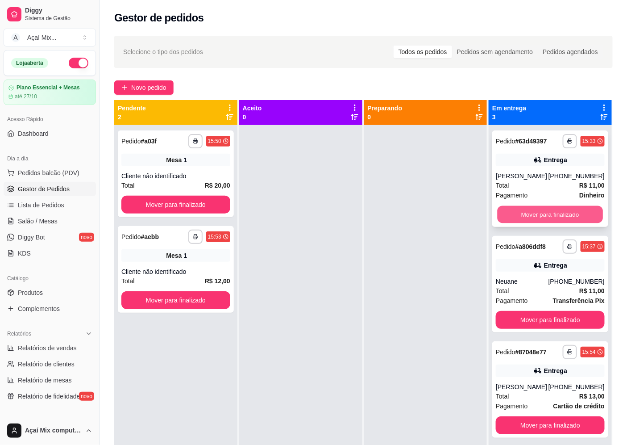
click at [559, 210] on button "Mover para finalizado" at bounding box center [550, 214] width 105 height 17
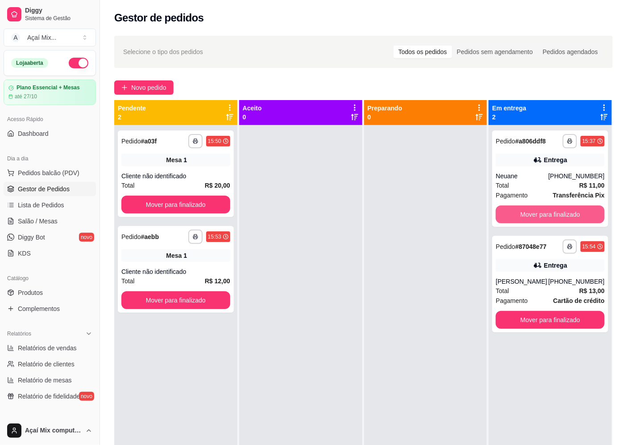
click at [560, 211] on button "Mover para finalizado" at bounding box center [550, 214] width 109 height 18
click at [560, 311] on button "Mover para finalizado" at bounding box center [550, 320] width 109 height 18
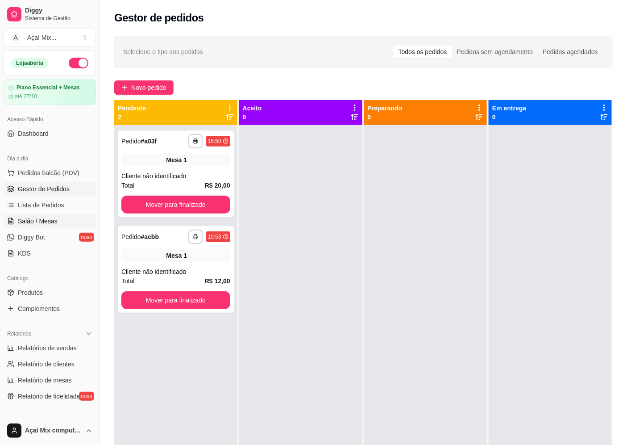
click at [52, 224] on span "Salão / Mesas" at bounding box center [38, 220] width 40 height 9
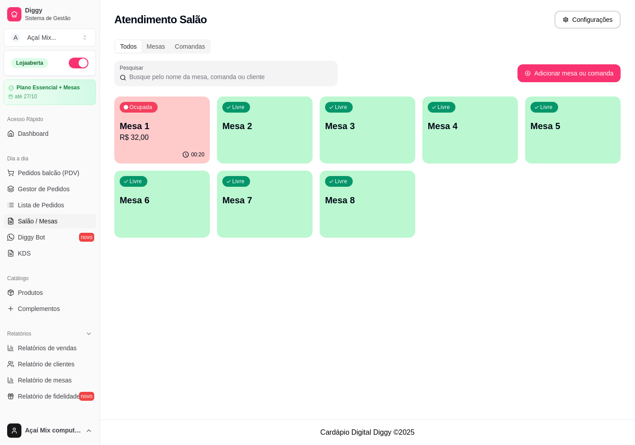
click at [140, 125] on p "Mesa 1" at bounding box center [162, 126] width 85 height 12
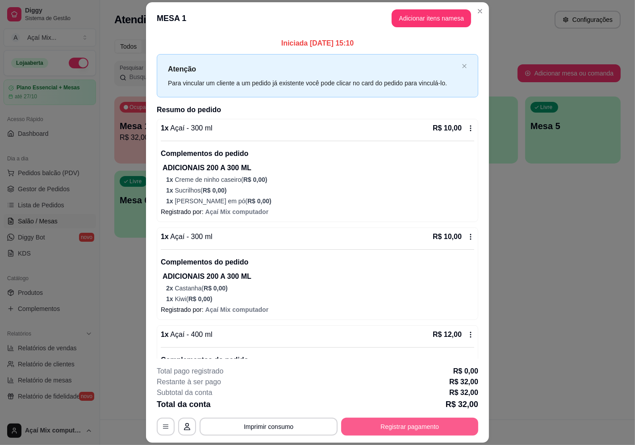
click at [436, 430] on button "Registrar pagamento" at bounding box center [409, 426] width 137 height 18
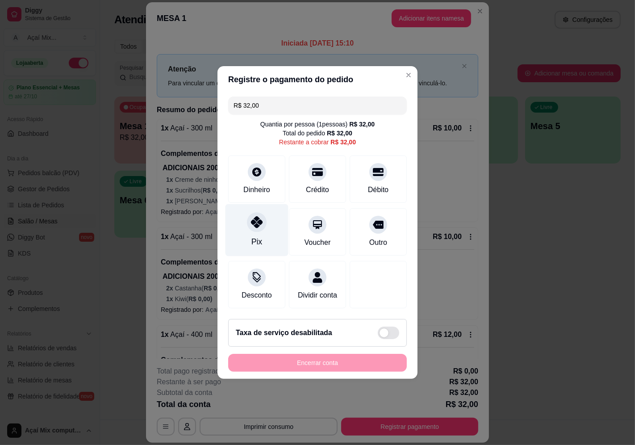
click at [262, 233] on div "Pix" at bounding box center [256, 230] width 63 height 52
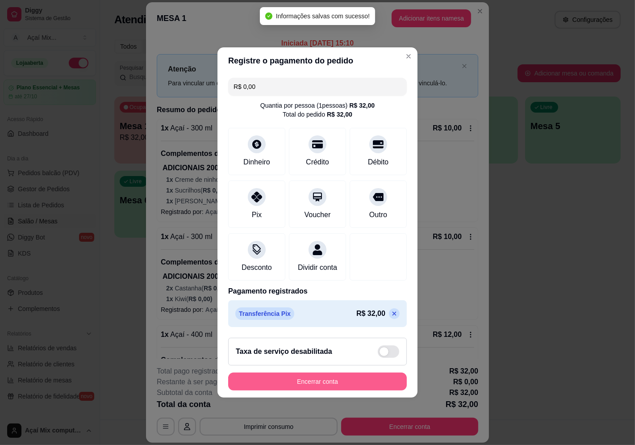
type input "R$ 0,00"
click at [361, 388] on button "Encerrar conta" at bounding box center [317, 381] width 173 height 17
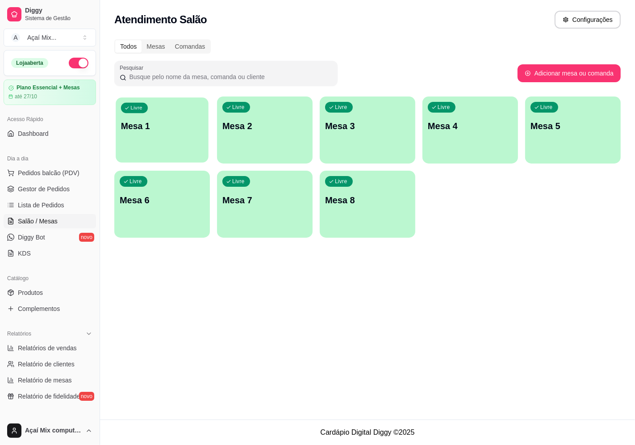
click at [167, 136] on div "Livre Mesa 1" at bounding box center [162, 124] width 93 height 54
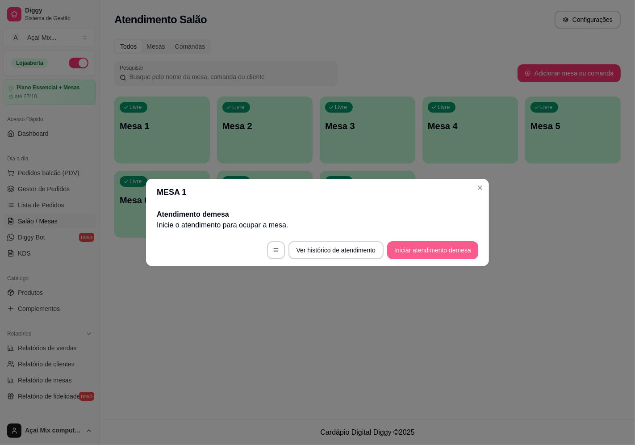
click at [405, 250] on button "Iniciar atendimento de mesa" at bounding box center [432, 250] width 91 height 18
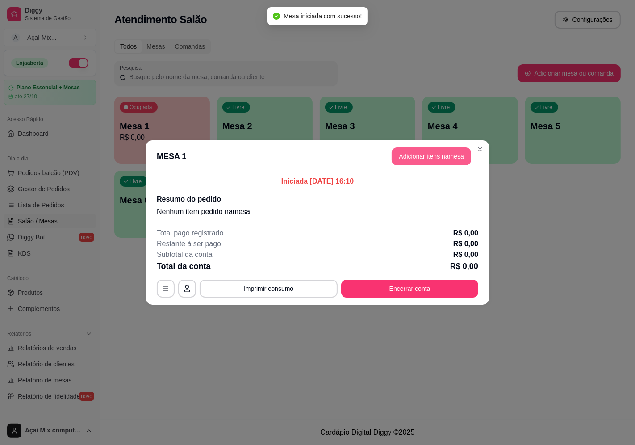
click at [449, 149] on button "Adicionar itens na mesa" at bounding box center [430, 156] width 79 height 18
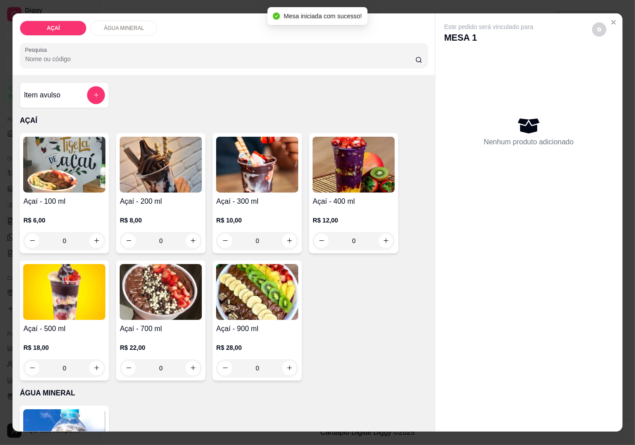
click at [234, 202] on h4 "Açaí - 300 ml" at bounding box center [257, 201] width 82 height 11
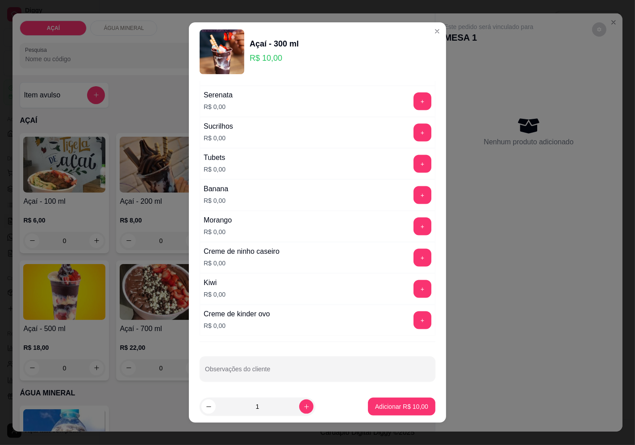
scroll to position [1057, 0]
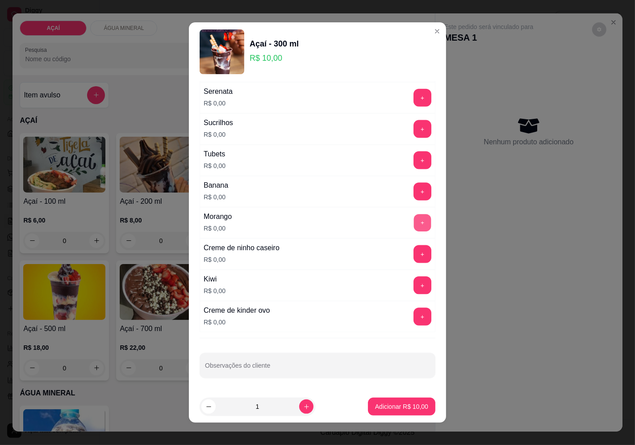
click at [414, 227] on button "+" at bounding box center [422, 222] width 17 height 17
click at [413, 249] on button "+" at bounding box center [422, 254] width 18 height 18
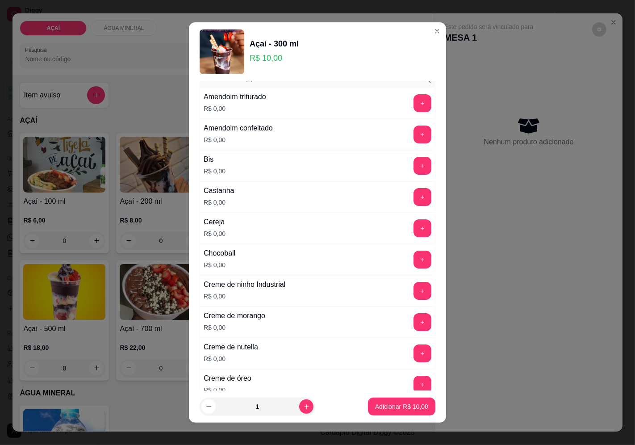
scroll to position [16, 0]
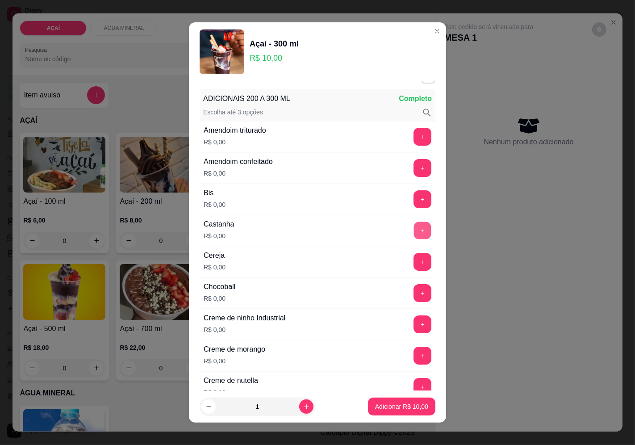
click at [414, 233] on button "+" at bounding box center [422, 229] width 17 height 17
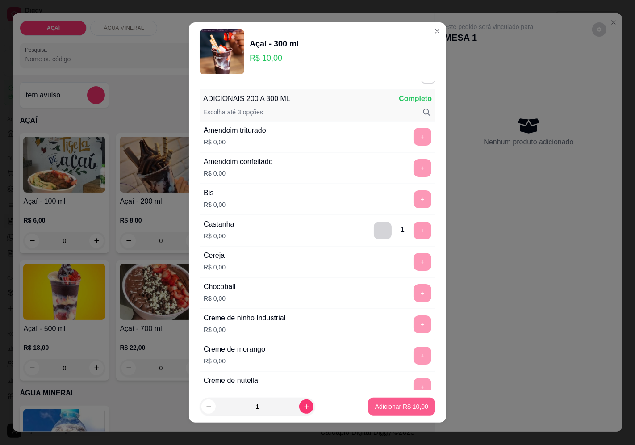
click at [383, 409] on p "Adicionar R$ 10,00" at bounding box center [401, 406] width 53 height 9
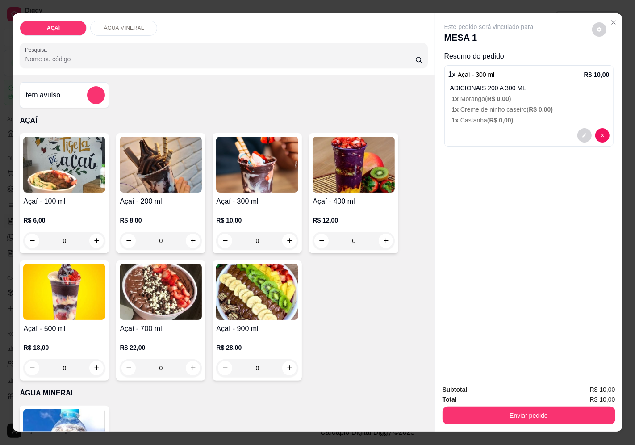
click at [479, 422] on div "Subtotal R$ 10,00 Total R$ 10,00 Enviar pedido" at bounding box center [528, 404] width 187 height 54
click at [469, 409] on button "Enviar pedido" at bounding box center [528, 415] width 167 height 17
click at [609, 387] on button "Enviar pedido" at bounding box center [591, 390] width 50 height 17
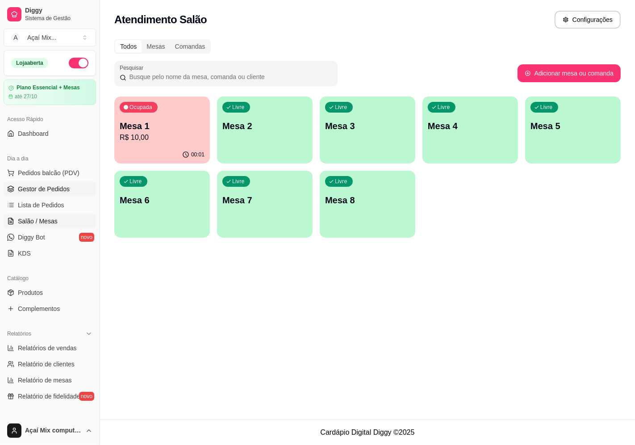
click at [27, 193] on link "Gestor de Pedidos" at bounding box center [50, 189] width 92 height 14
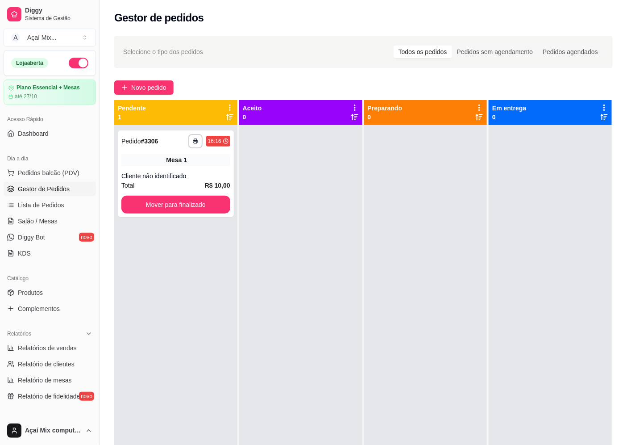
click at [154, 79] on div "**********" at bounding box center [363, 292] width 527 height 525
click at [154, 80] on button "Novo pedido" at bounding box center [143, 87] width 59 height 14
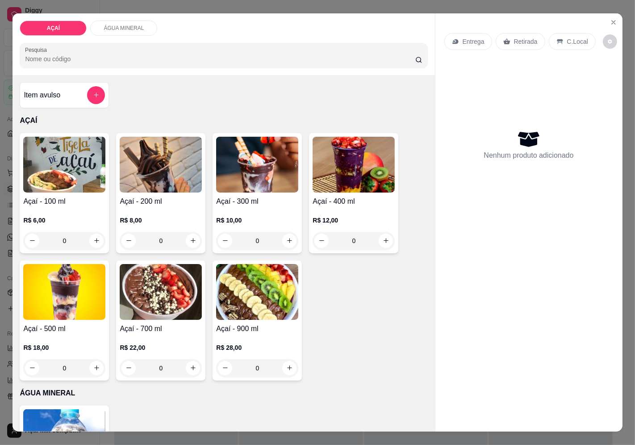
click at [126, 211] on div "R$ 8,00 0" at bounding box center [161, 228] width 82 height 43
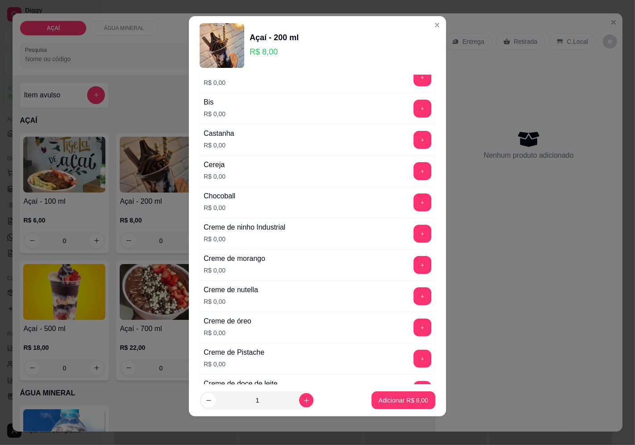
scroll to position [198, 0]
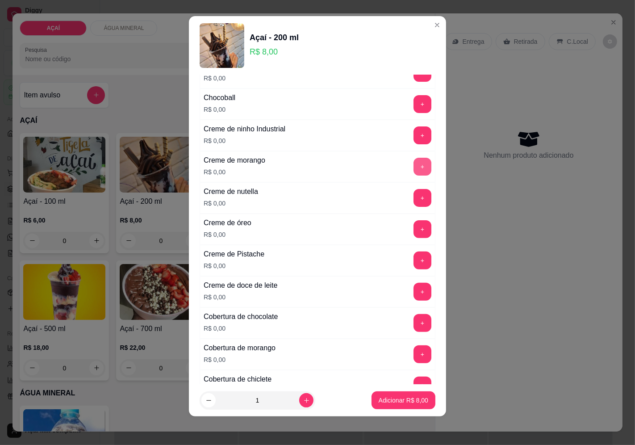
click at [413, 162] on button "+" at bounding box center [422, 167] width 18 height 18
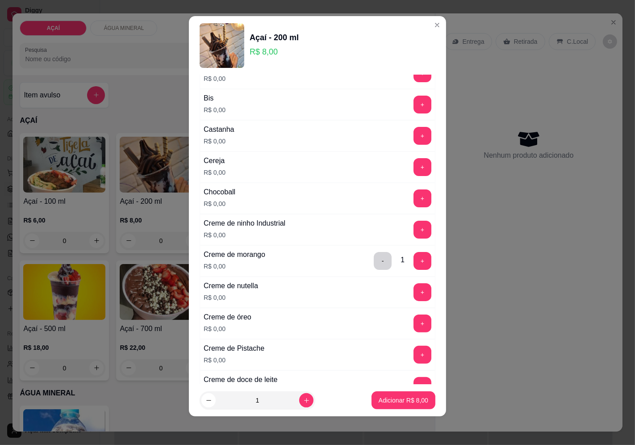
scroll to position [99, 0]
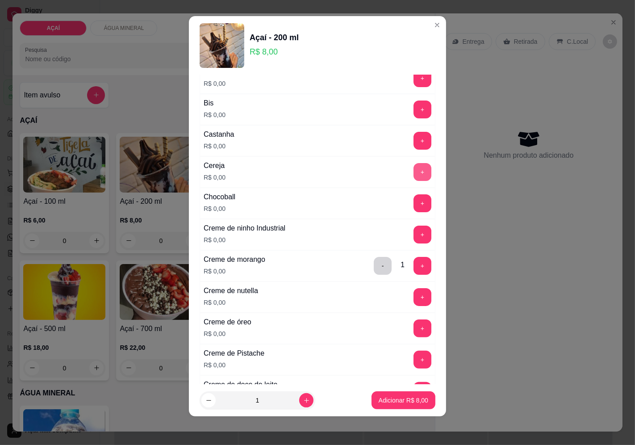
click at [413, 171] on button "+" at bounding box center [422, 172] width 18 height 18
click at [411, 400] on p "Adicionar R$ 8,00" at bounding box center [404, 399] width 50 height 9
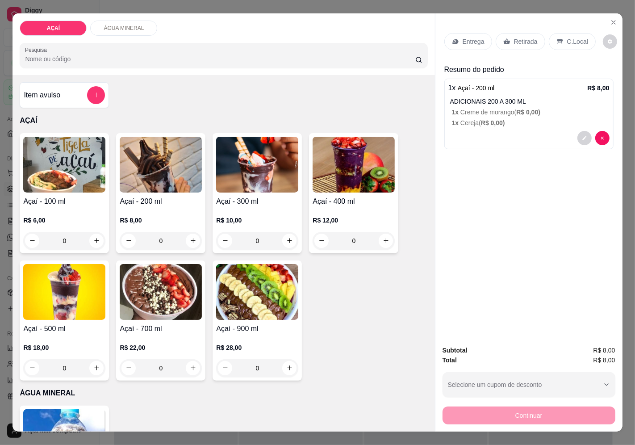
click at [467, 33] on div "Entrega" at bounding box center [468, 41] width 48 height 17
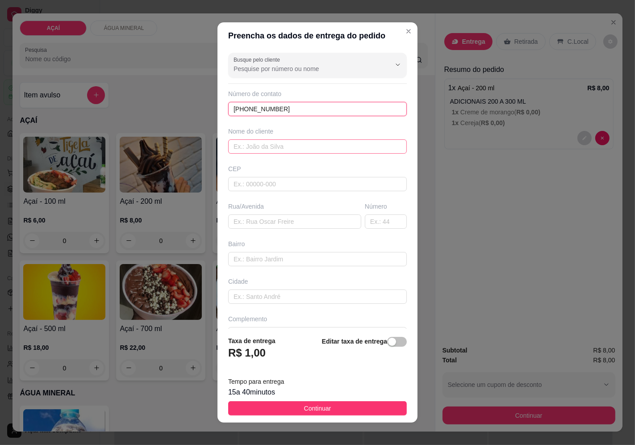
type input "[PHONE_NUMBER]"
click at [307, 144] on input "text" at bounding box center [317, 146] width 179 height 14
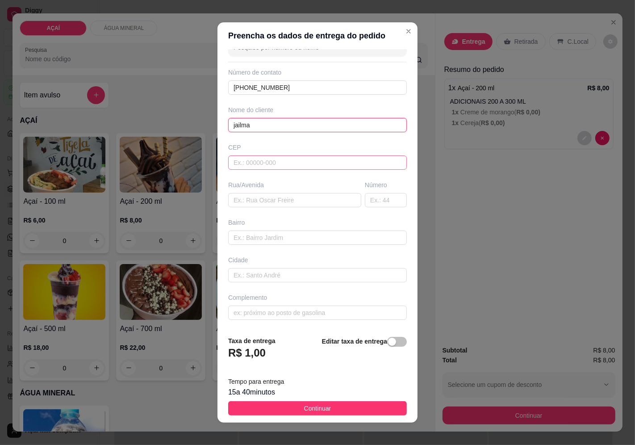
type input "jailma"
click at [311, 159] on input "text" at bounding box center [317, 162] width 179 height 14
type input "57520000"
type input "Maravilha"
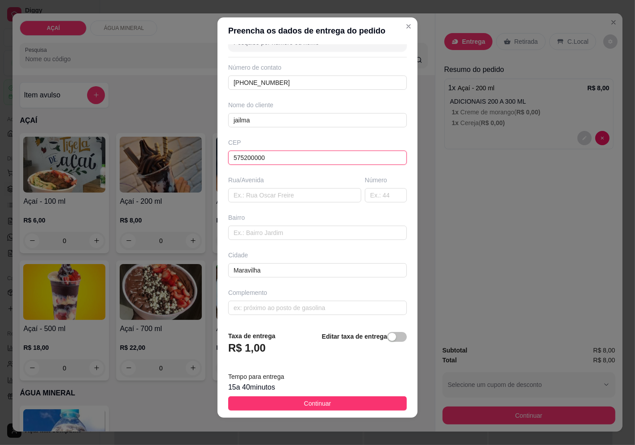
scroll to position [6, 0]
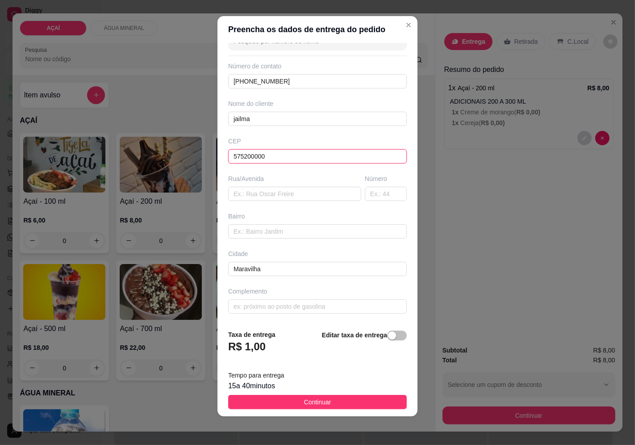
type input "575200000"
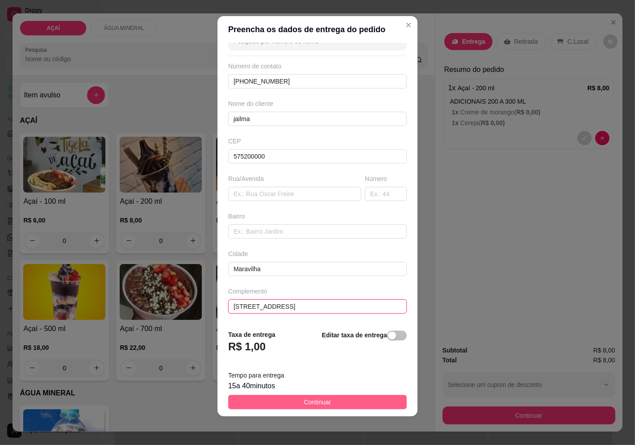
type input "[STREET_ADDRESS]"
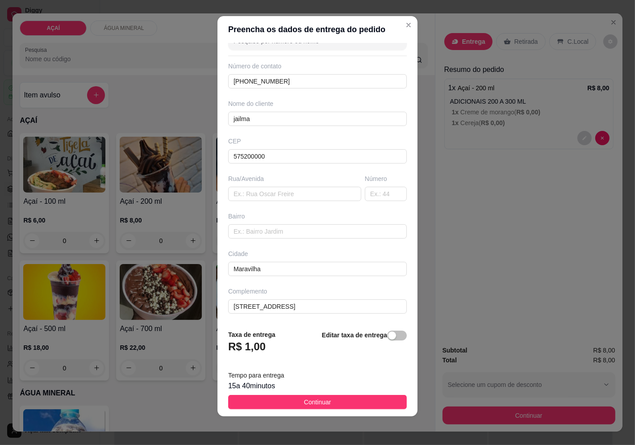
click at [324, 404] on button "Continuar" at bounding box center [317, 402] width 179 height 14
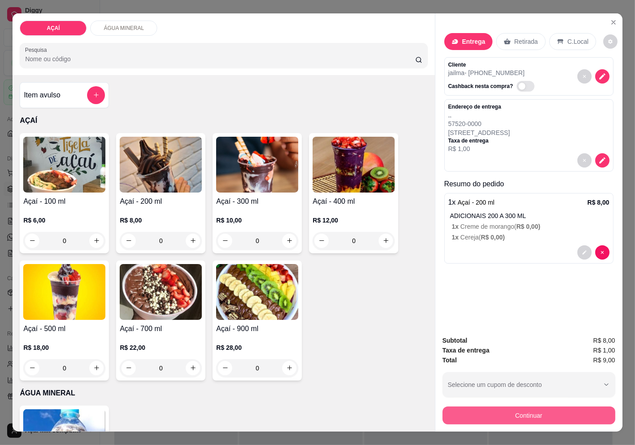
click at [474, 411] on button "Continuar" at bounding box center [528, 415] width 173 height 18
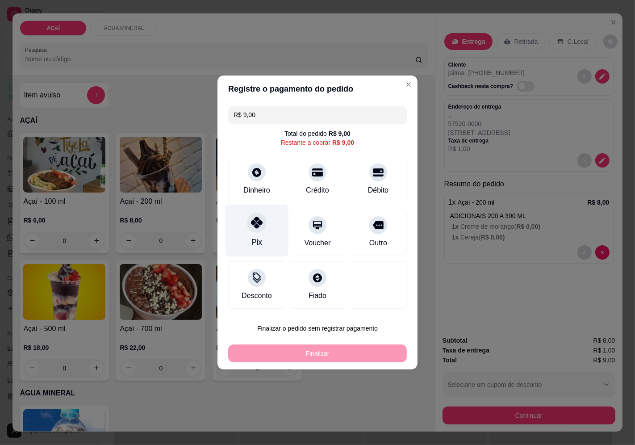
click at [231, 222] on div "Pix" at bounding box center [256, 230] width 63 height 52
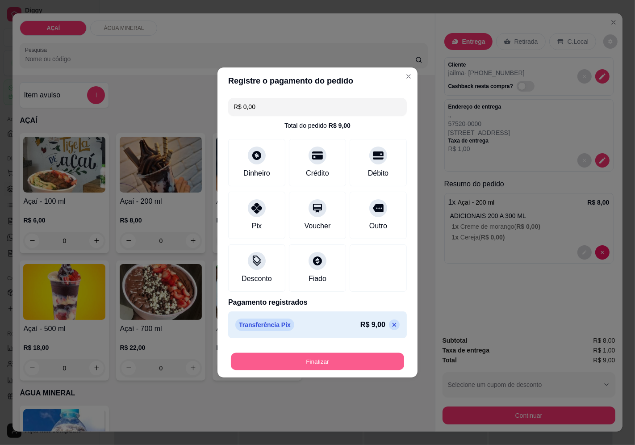
click at [359, 364] on button "Finalizar" at bounding box center [317, 361] width 173 height 17
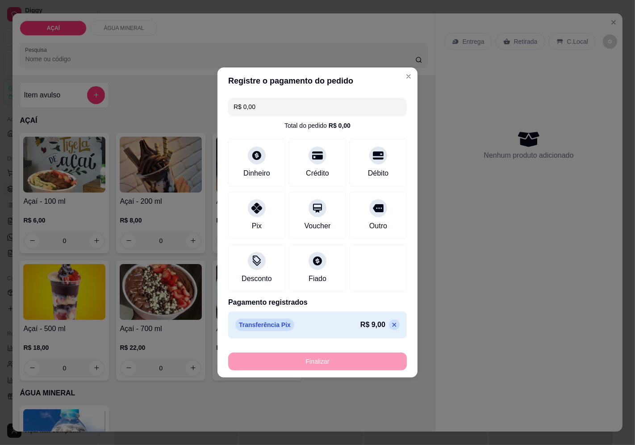
type input "-R$ 9,00"
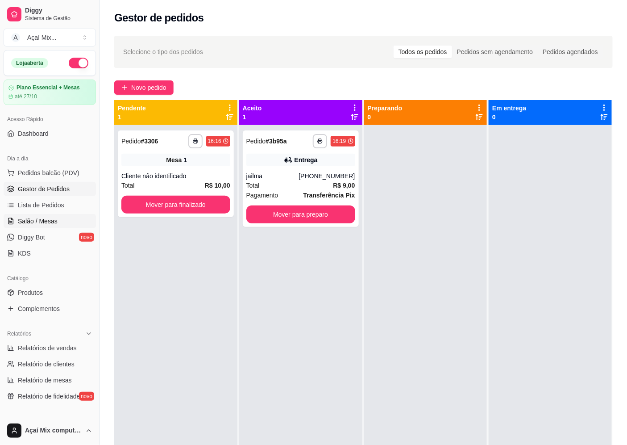
click at [37, 223] on span "Salão / Mesas" at bounding box center [38, 220] width 40 height 9
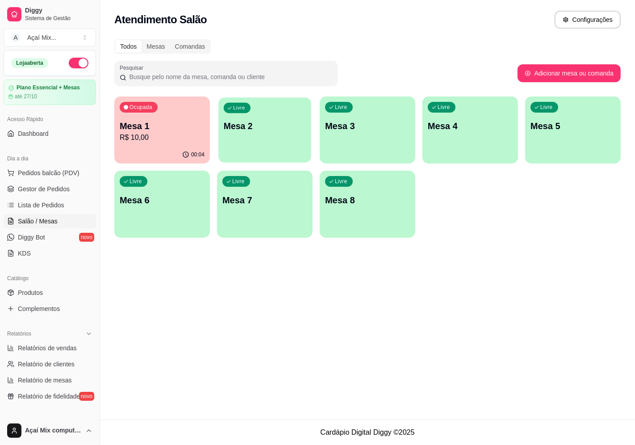
click at [252, 146] on div "Livre Mesa 2" at bounding box center [264, 124] width 93 height 54
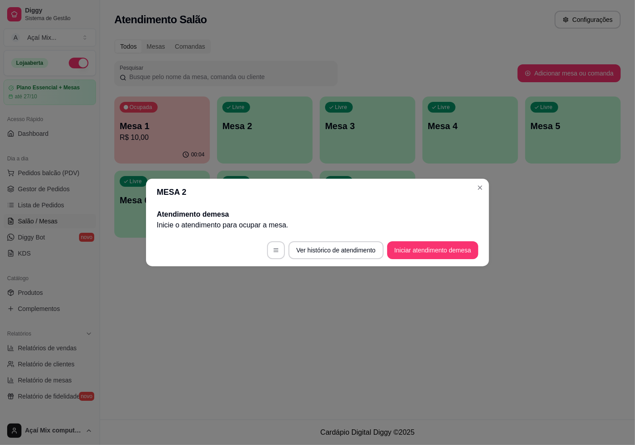
click at [408, 240] on footer "Ver histórico de atendimento Iniciar atendimento de mesa" at bounding box center [317, 250] width 343 height 32
click at [408, 249] on button "Iniciar atendimento de mesa" at bounding box center [432, 249] width 88 height 17
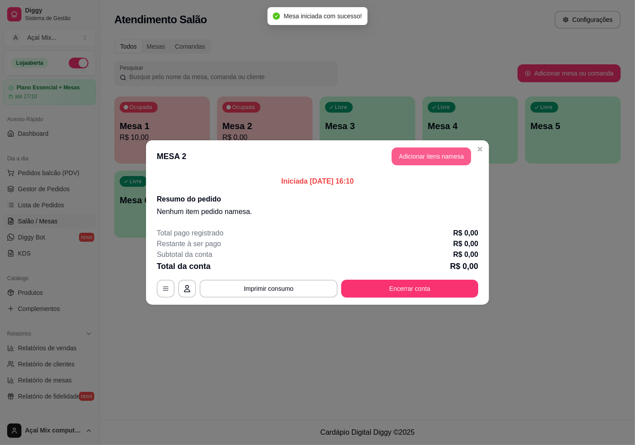
click at [418, 151] on button "Adicionar itens na mesa" at bounding box center [430, 156] width 79 height 18
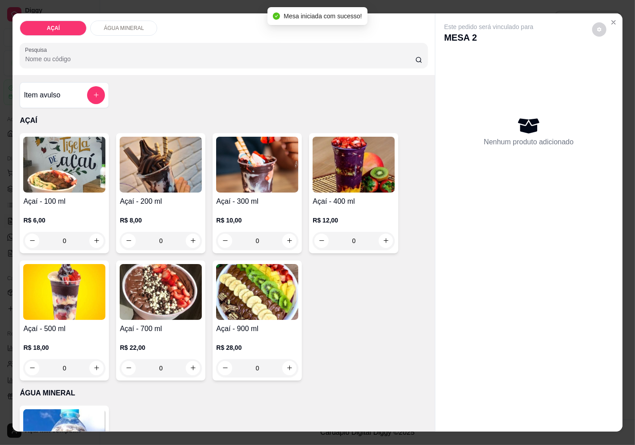
click at [260, 175] on img at bounding box center [257, 165] width 82 height 56
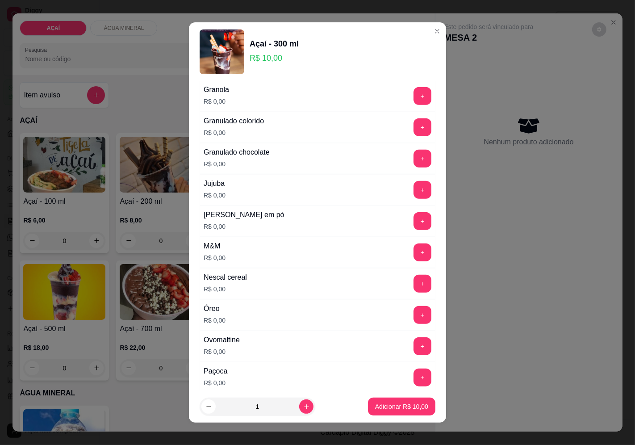
scroll to position [793, 0]
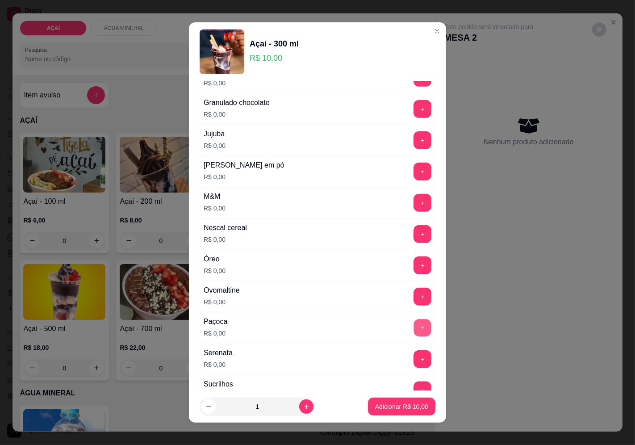
click at [414, 326] on button "+" at bounding box center [422, 327] width 17 height 17
click at [413, 169] on button "+" at bounding box center [422, 171] width 18 height 18
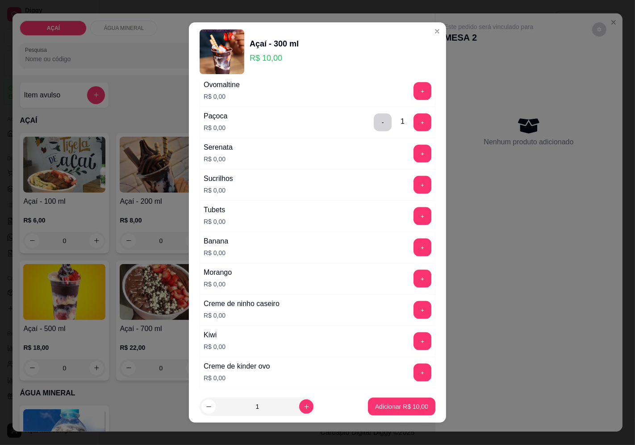
scroll to position [1057, 0]
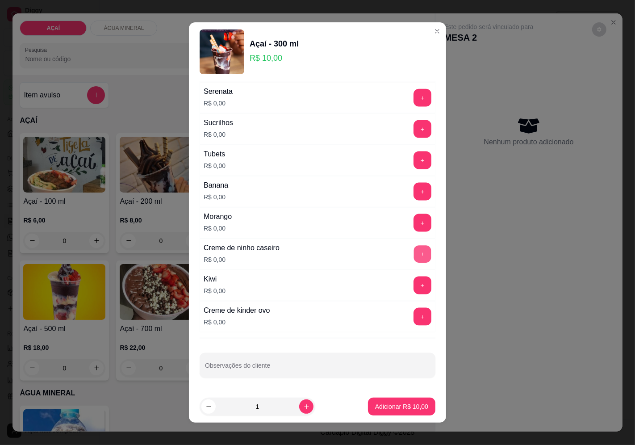
click at [414, 252] on button "+" at bounding box center [422, 253] width 17 height 17
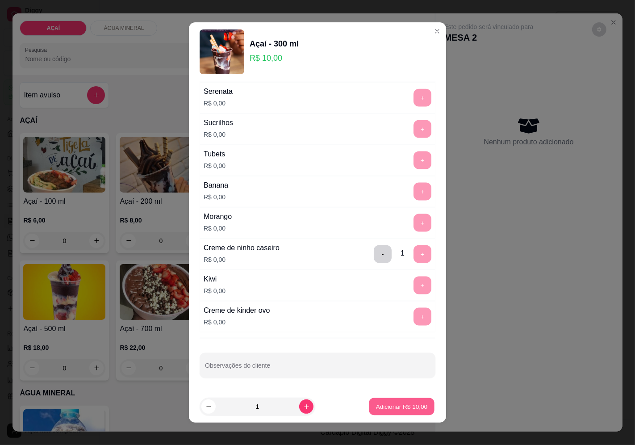
click at [407, 404] on p "Adicionar R$ 10,00" at bounding box center [402, 406] width 52 height 8
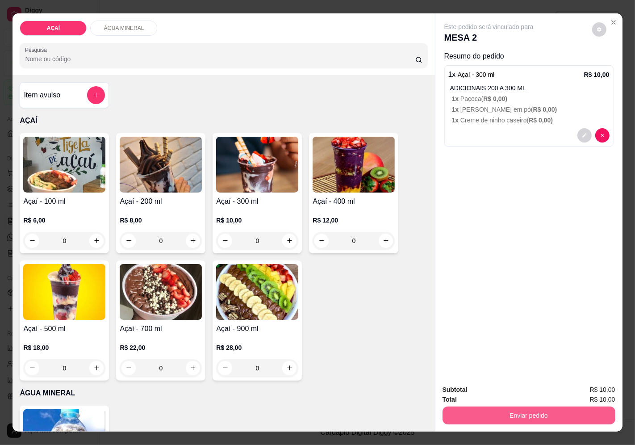
click at [448, 412] on button "Enviar pedido" at bounding box center [528, 415] width 173 height 18
click at [614, 391] on button "Enviar pedido" at bounding box center [591, 389] width 49 height 17
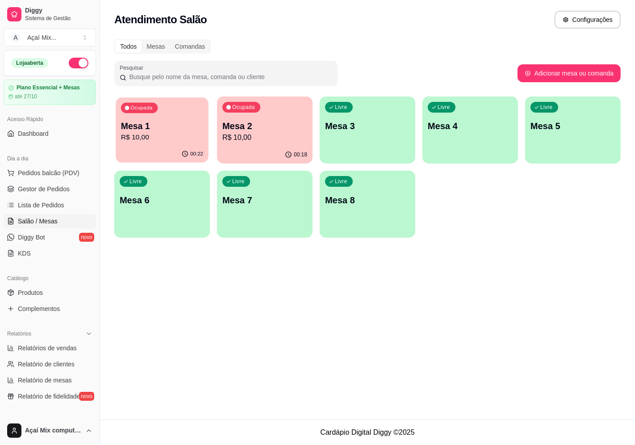
click at [135, 159] on div "00:22" at bounding box center [162, 154] width 93 height 17
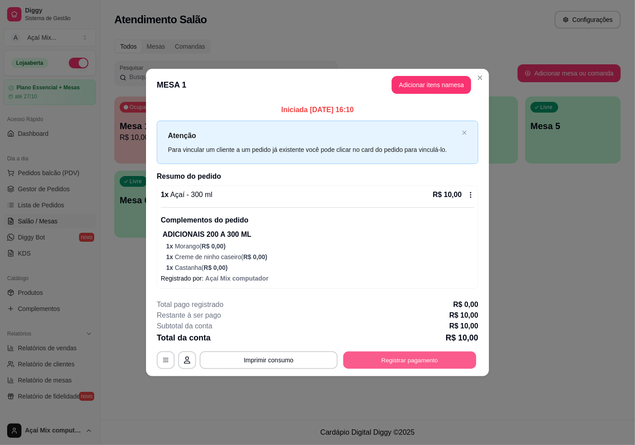
click at [408, 351] on button "Registrar pagamento" at bounding box center [409, 359] width 133 height 17
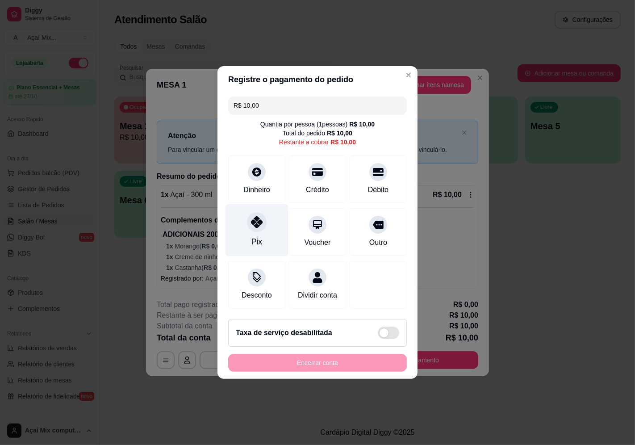
click at [261, 233] on div "Pix" at bounding box center [256, 230] width 63 height 52
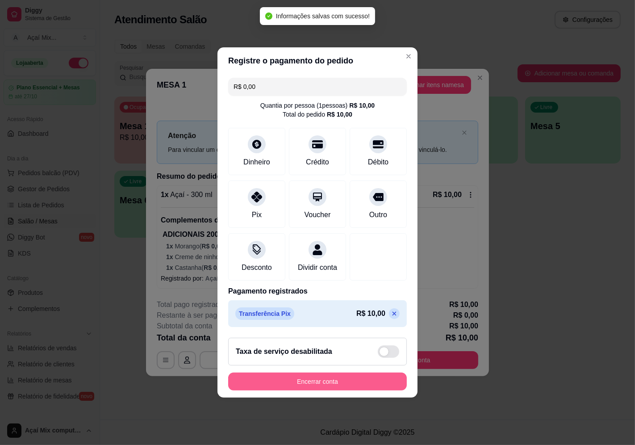
type input "R$ 0,00"
click at [300, 378] on footer "Taxa de serviço desabilitada Encerrar conta" at bounding box center [317, 363] width 200 height 67
click at [301, 384] on button "Encerrar conta" at bounding box center [317, 381] width 173 height 17
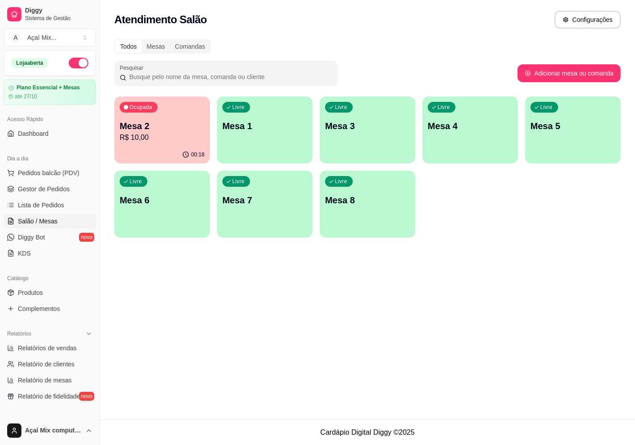
click at [190, 133] on p "R$ 10,00" at bounding box center [162, 137] width 85 height 11
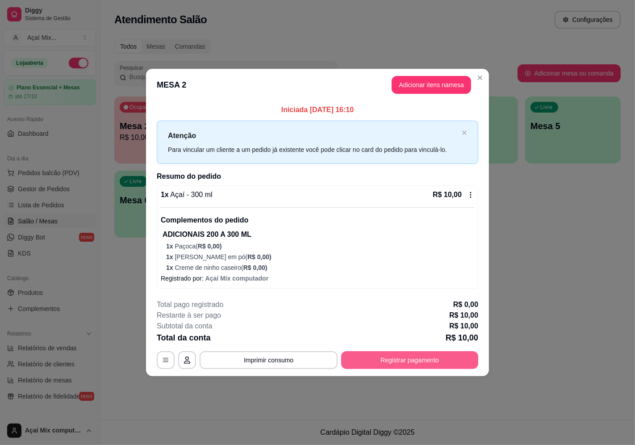
click at [436, 351] on button "Registrar pagamento" at bounding box center [409, 360] width 137 height 18
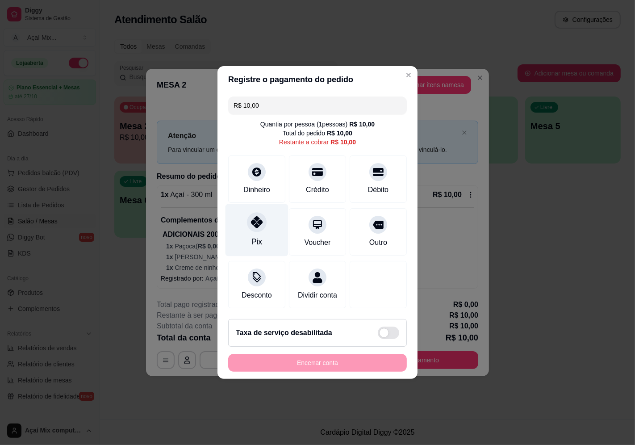
click at [266, 225] on div "Pix" at bounding box center [256, 230] width 63 height 52
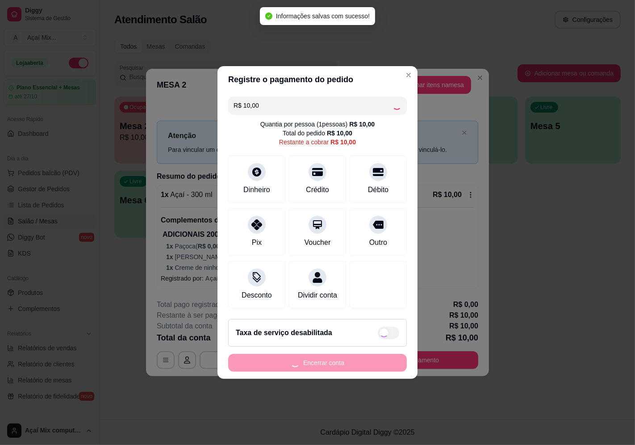
type input "R$ 0,00"
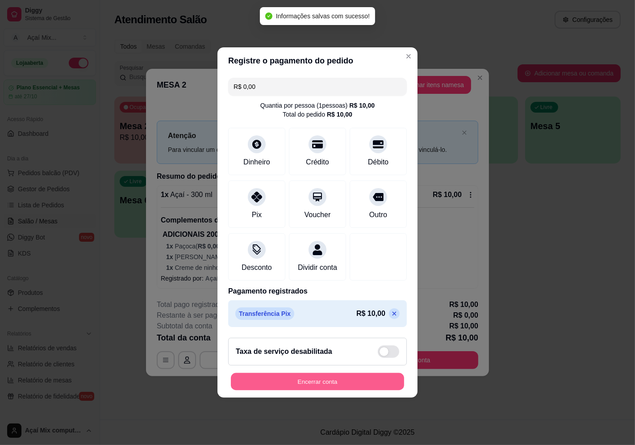
click at [329, 390] on button "Encerrar conta" at bounding box center [317, 381] width 173 height 17
click at [329, 390] on div "Encerrar conta" at bounding box center [317, 381] width 179 height 18
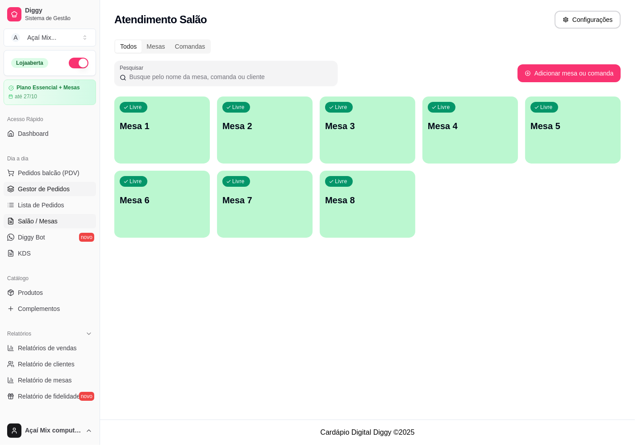
drag, startPoint x: 39, startPoint y: 176, endPoint x: 44, endPoint y: 185, distance: 10.4
click at [41, 177] on button "Pedidos balcão (PDV)" at bounding box center [50, 173] width 92 height 14
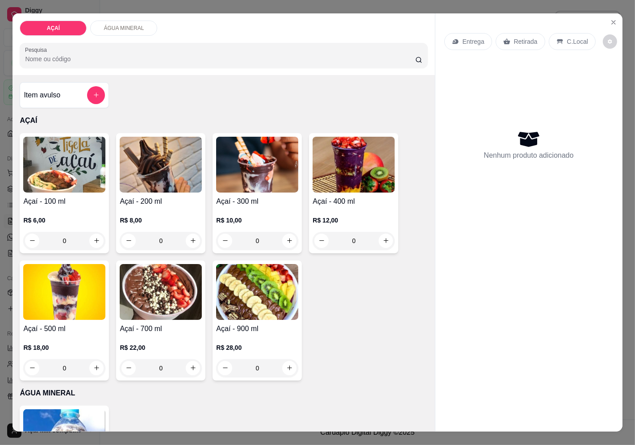
click at [287, 233] on div "0" at bounding box center [257, 241] width 82 height 18
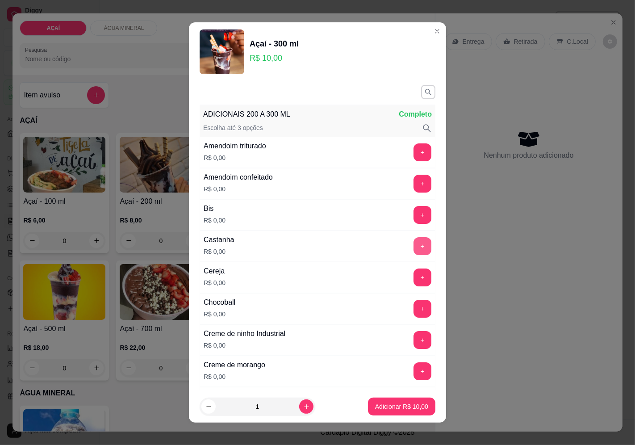
click at [413, 248] on button "+" at bounding box center [422, 246] width 18 height 18
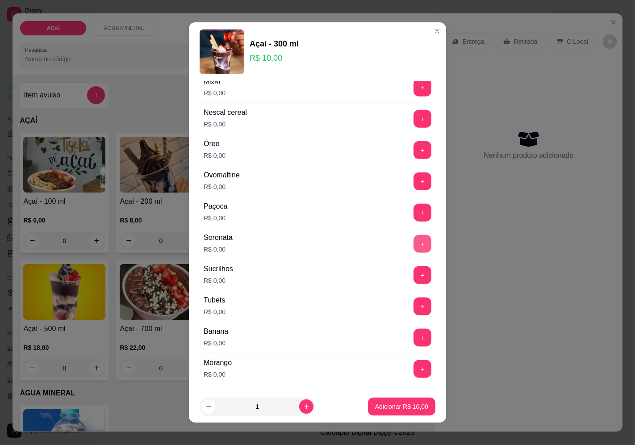
scroll to position [859, 0]
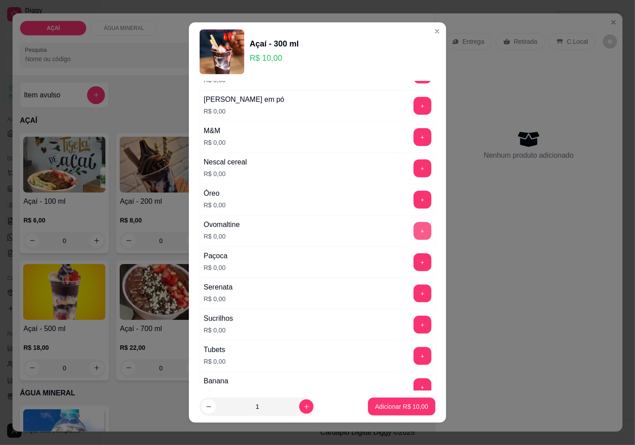
click at [413, 237] on button "+" at bounding box center [422, 231] width 18 height 18
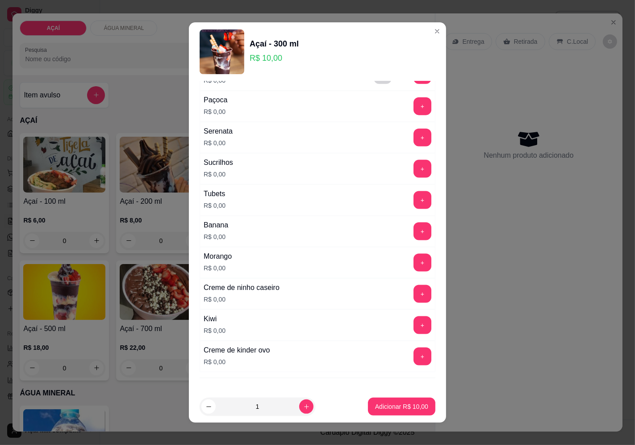
scroll to position [1057, 0]
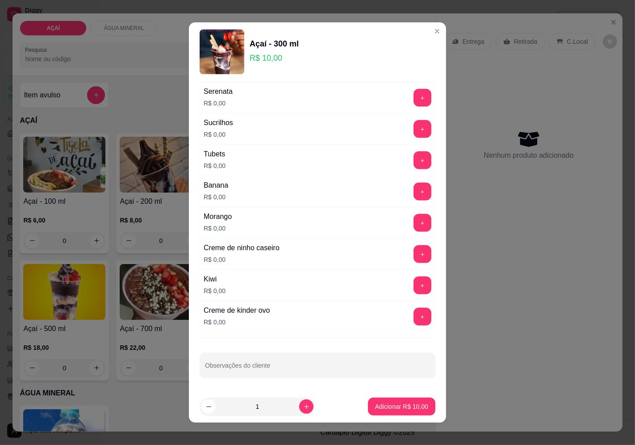
click at [399, 326] on div "Creme de kinder ovo R$ 0,00 +" at bounding box center [318, 316] width 236 height 31
click at [413, 322] on button "+" at bounding box center [422, 317] width 18 height 18
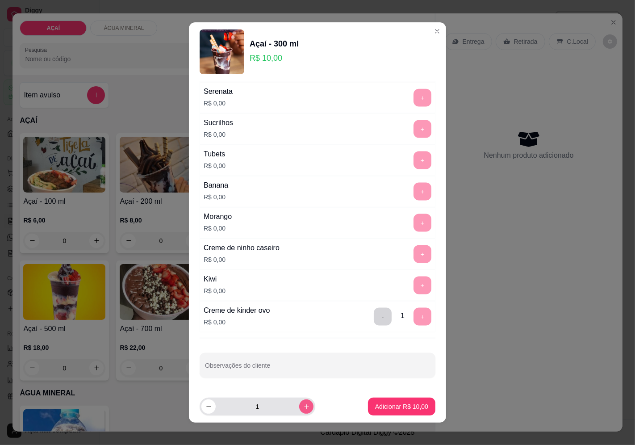
click at [299, 412] on button "increase-product-quantity" at bounding box center [306, 406] width 14 height 14
type input "3"
click at [375, 405] on p "Adicionar R$ 30,00" at bounding box center [401, 406] width 53 height 9
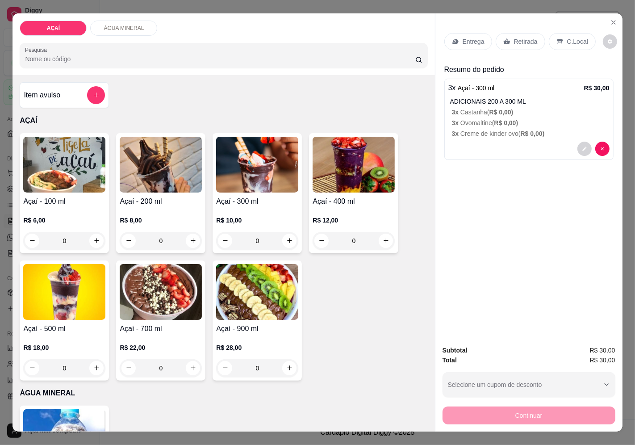
click at [466, 37] on p "Entrega" at bounding box center [473, 41] width 22 height 9
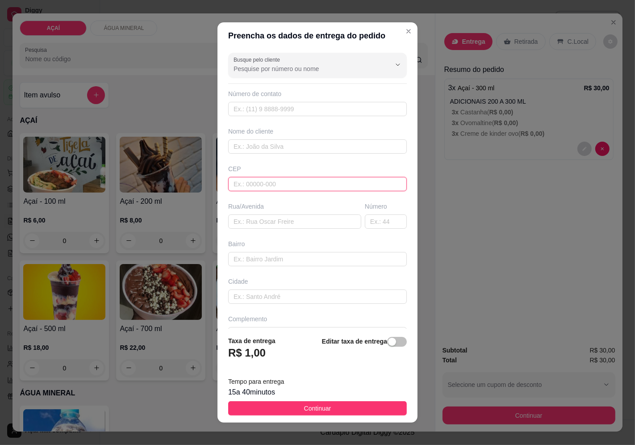
click at [271, 181] on input "text" at bounding box center [317, 184] width 179 height 14
type input "6"
type input "57520000"
type input "Maravilha"
type input "575200000"
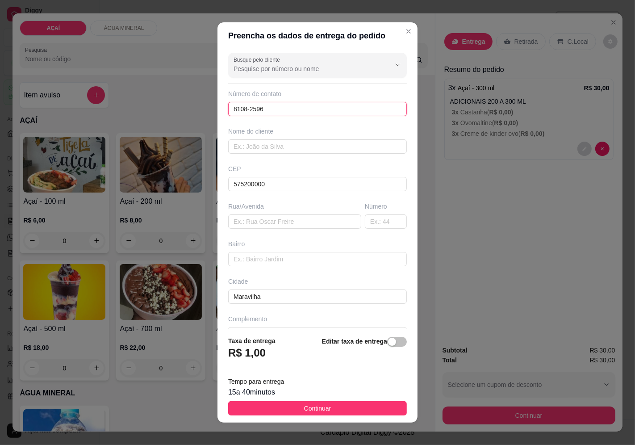
type input "8108-2596"
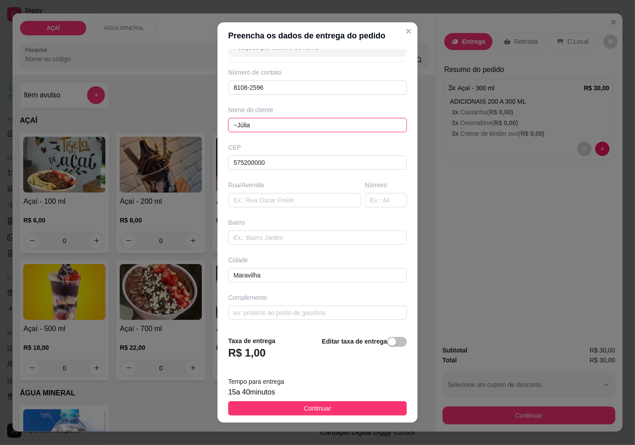
scroll to position [6, 0]
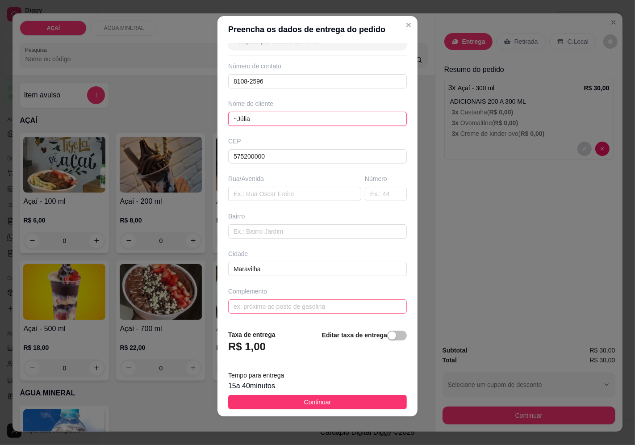
type input "~Júlia"
click at [279, 309] on input "text" at bounding box center [317, 306] width 179 height 14
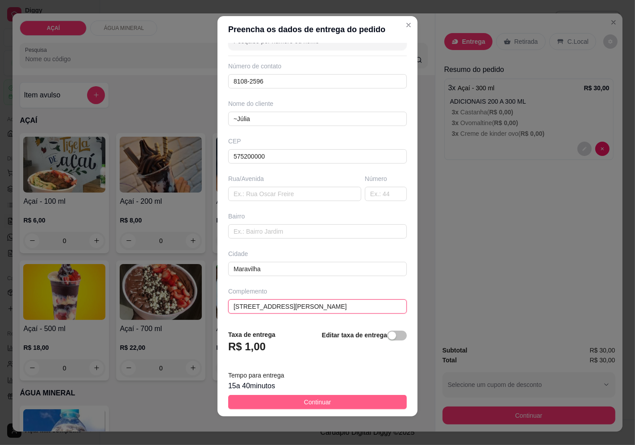
type input "[STREET_ADDRESS][PERSON_NAME]"
click at [354, 399] on button "Continuar" at bounding box center [317, 402] width 179 height 14
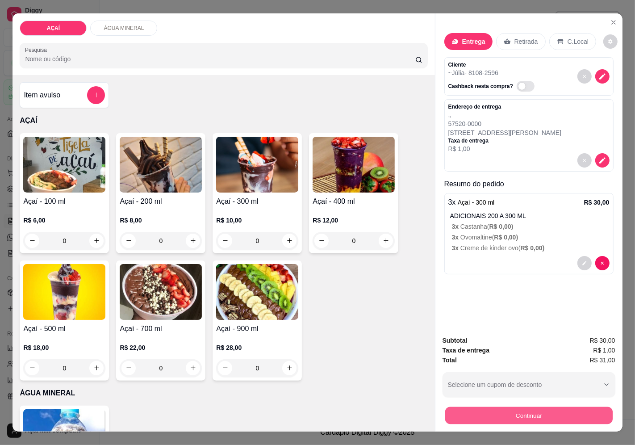
click at [510, 420] on button "Continuar" at bounding box center [528, 415] width 167 height 17
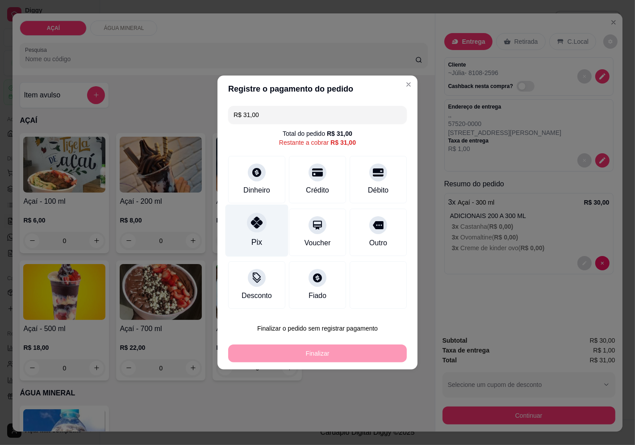
click at [251, 225] on icon at bounding box center [257, 222] width 12 height 12
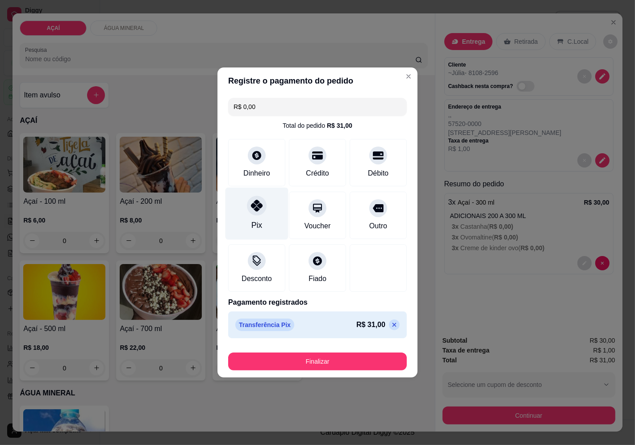
click at [260, 221] on div "Pix" at bounding box center [256, 225] width 11 height 12
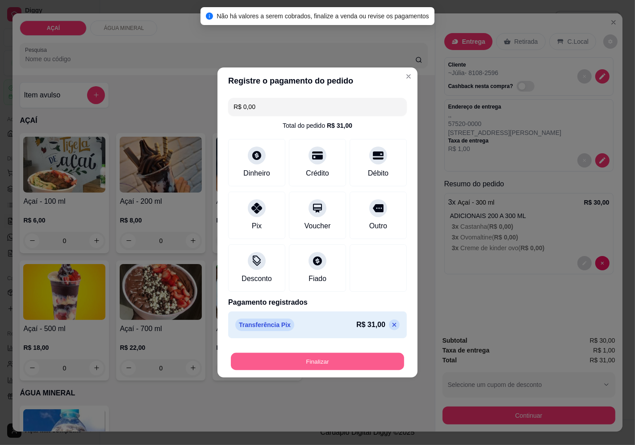
click at [300, 358] on button "Finalizar" at bounding box center [317, 361] width 173 height 17
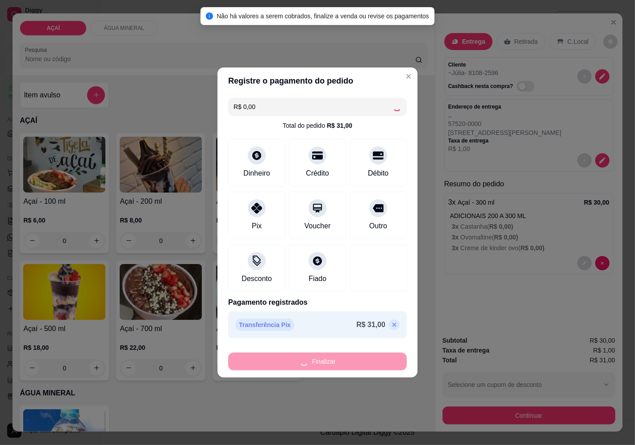
type input "-R$ 31,00"
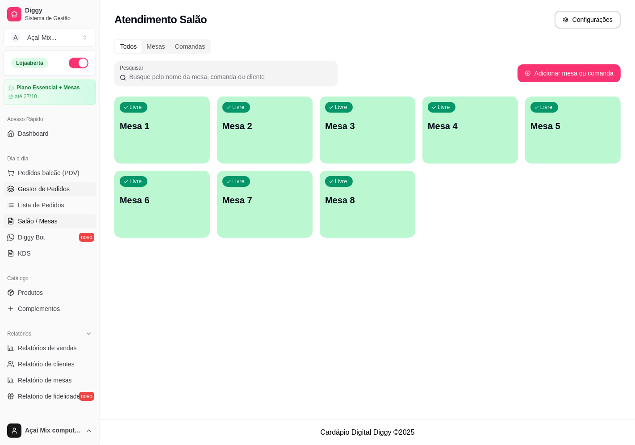
click at [50, 185] on span "Gestor de Pedidos" at bounding box center [44, 188] width 52 height 9
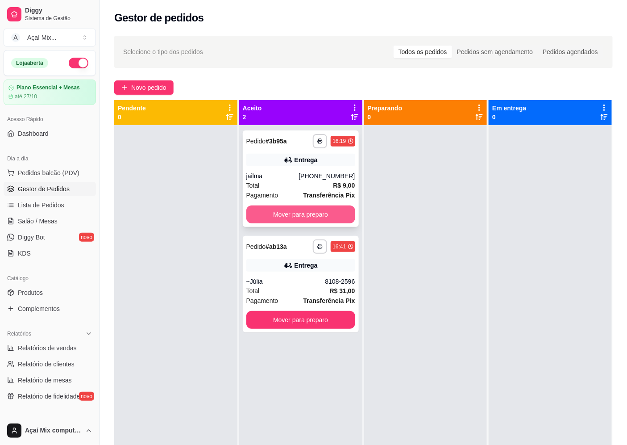
click at [327, 219] on button "Mover para preparo" at bounding box center [300, 214] width 109 height 18
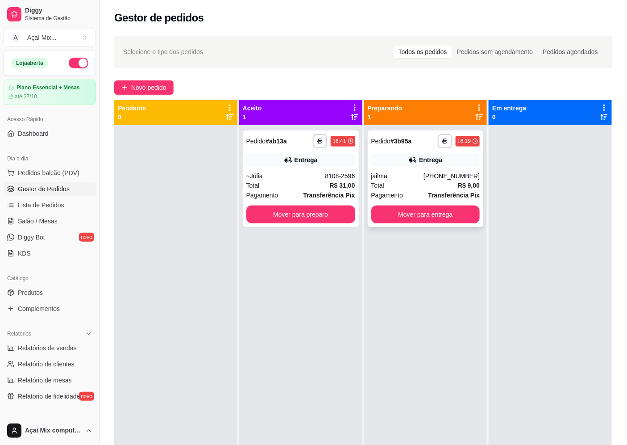
click at [397, 224] on div "**********" at bounding box center [426, 178] width 116 height 96
click at [478, 224] on div "**********" at bounding box center [425, 347] width 123 height 445
click at [470, 217] on button "Mover para entrega" at bounding box center [425, 214] width 105 height 17
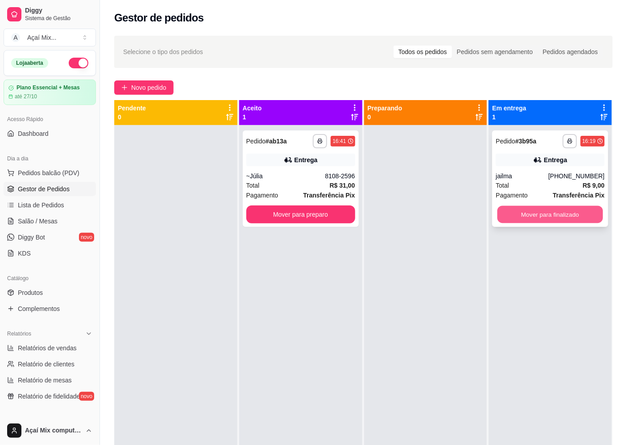
click at [577, 217] on button "Mover para finalizado" at bounding box center [550, 214] width 105 height 17
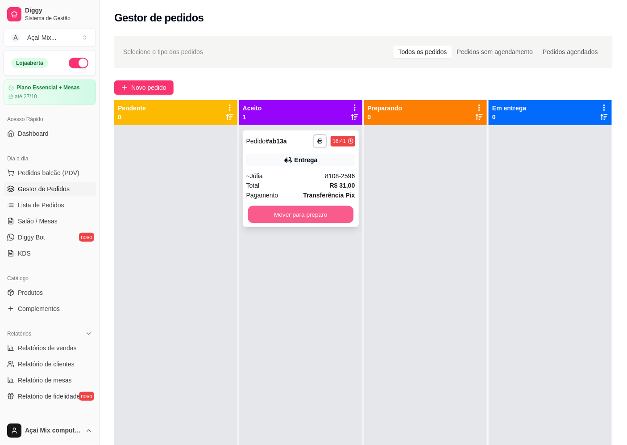
click at [323, 212] on button "Mover para preparo" at bounding box center [300, 214] width 105 height 17
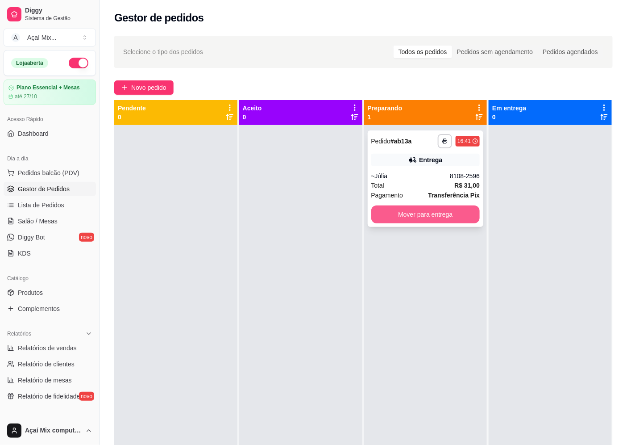
click at [409, 205] on button "Mover para entrega" at bounding box center [425, 214] width 109 height 18
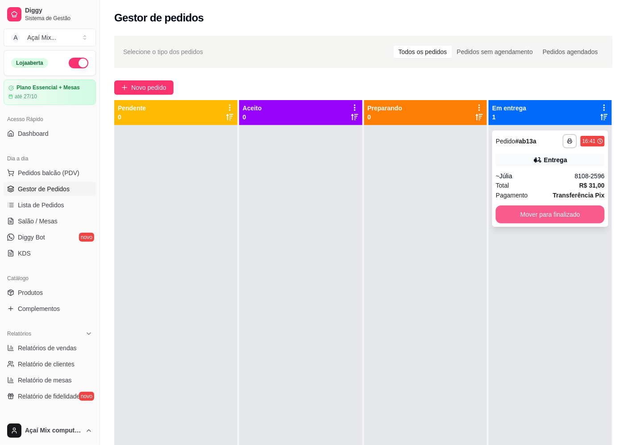
click at [593, 210] on button "Mover para finalizado" at bounding box center [550, 214] width 109 height 18
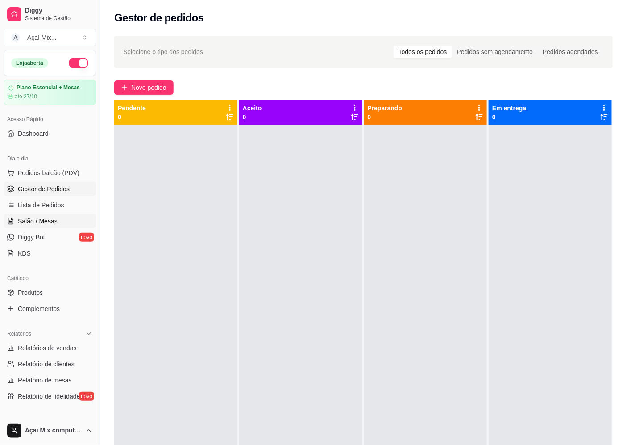
click at [17, 220] on link "Salão / Mesas" at bounding box center [50, 221] width 92 height 14
